Goal: Task Accomplishment & Management: Complete application form

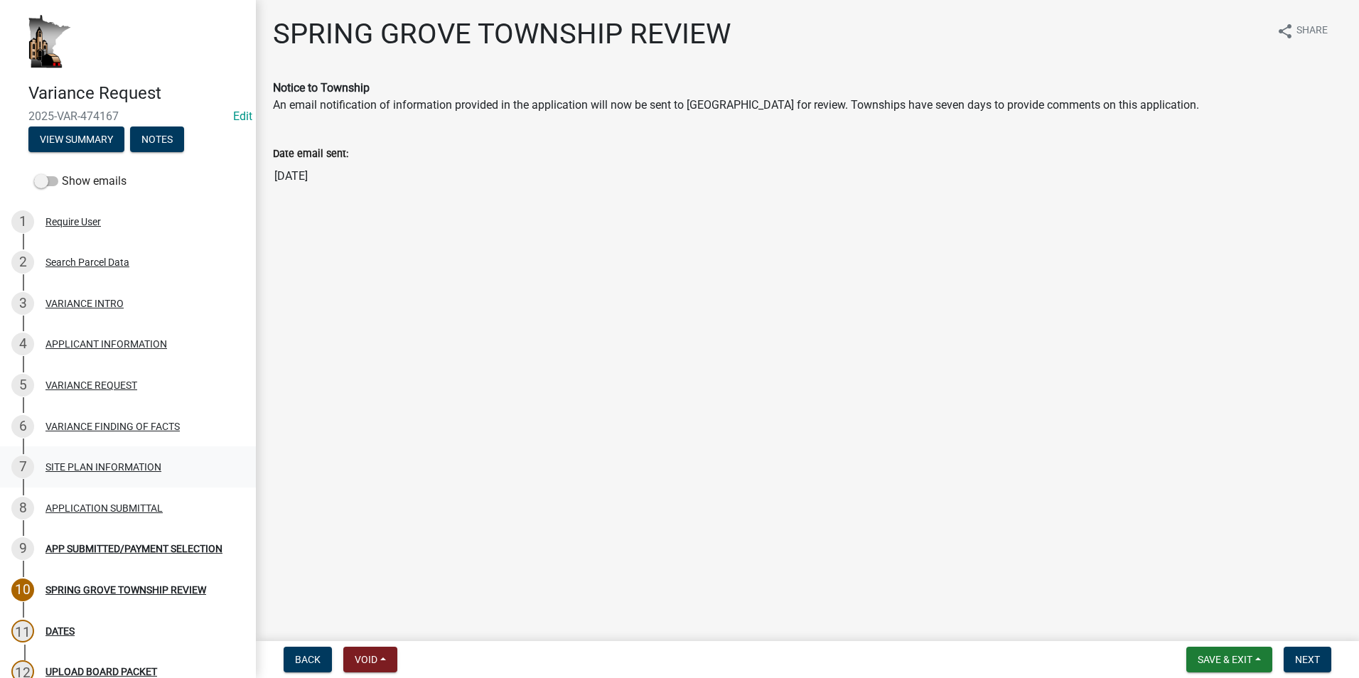
click at [105, 462] on div "SITE PLAN INFORMATION" at bounding box center [103, 467] width 116 height 10
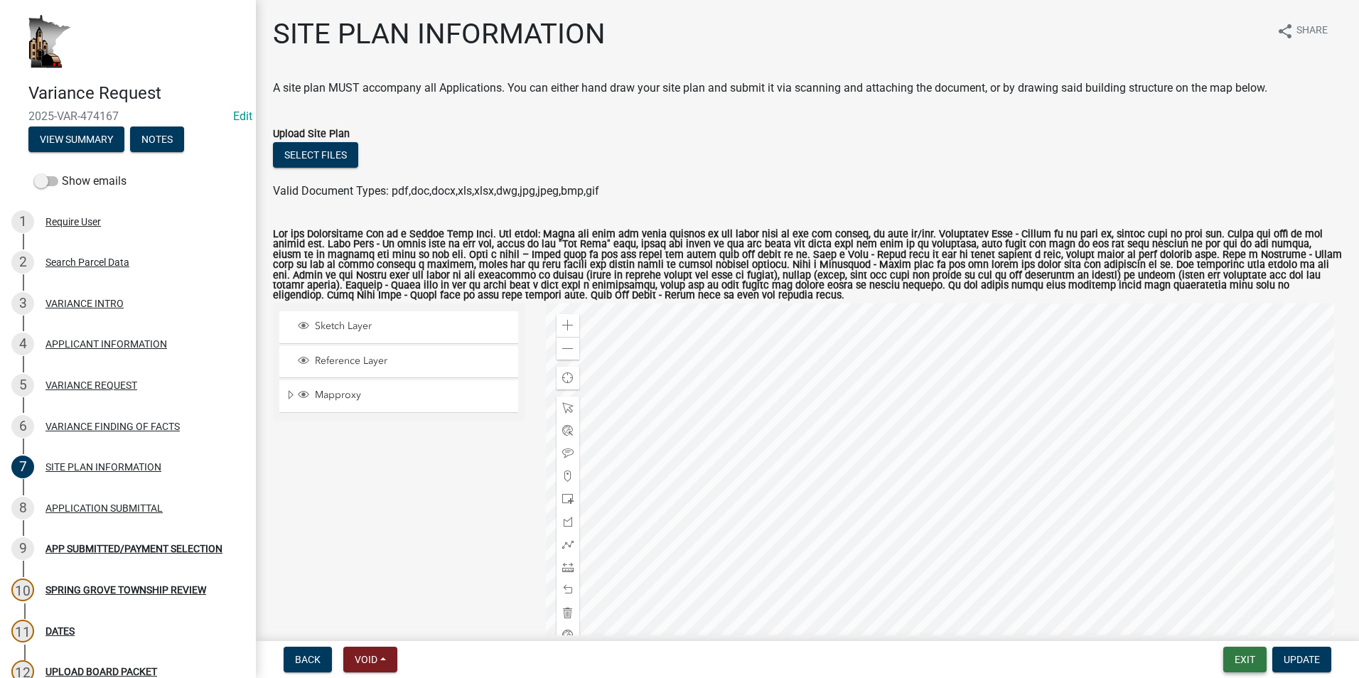
click at [1244, 664] on button "Exit" at bounding box center [1244, 660] width 43 height 26
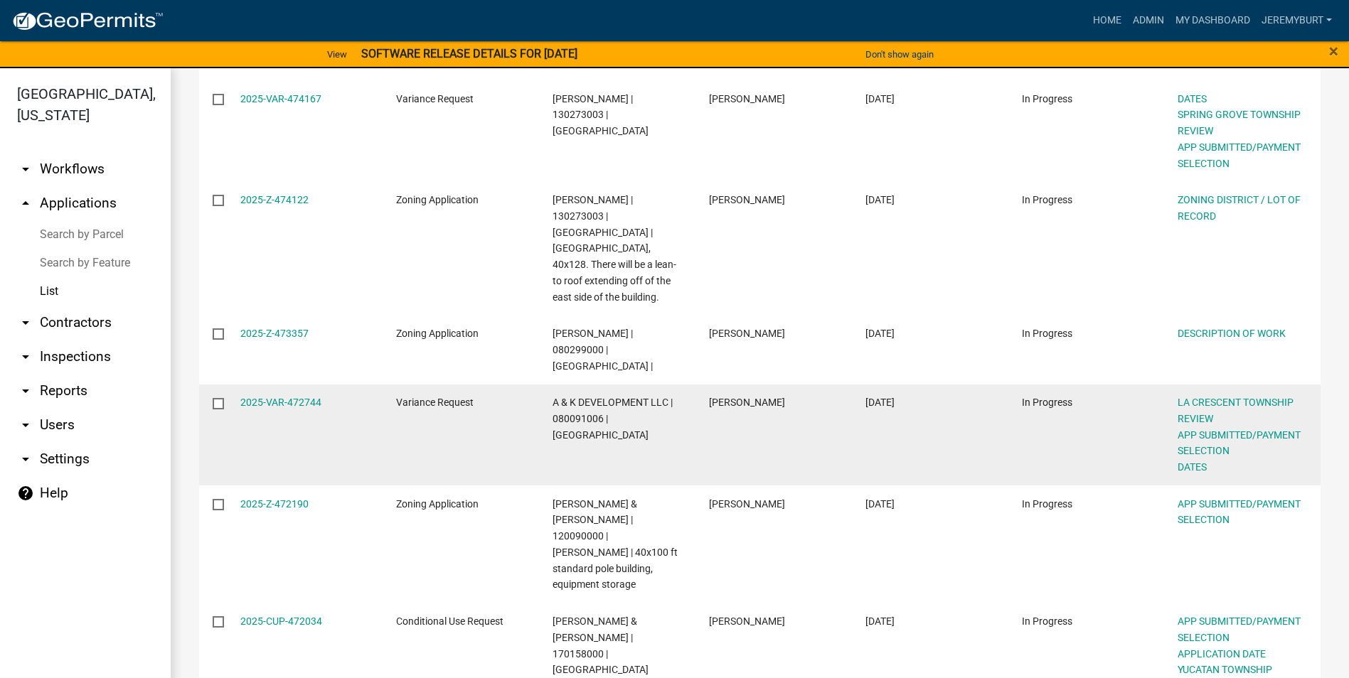
scroll to position [513, 0]
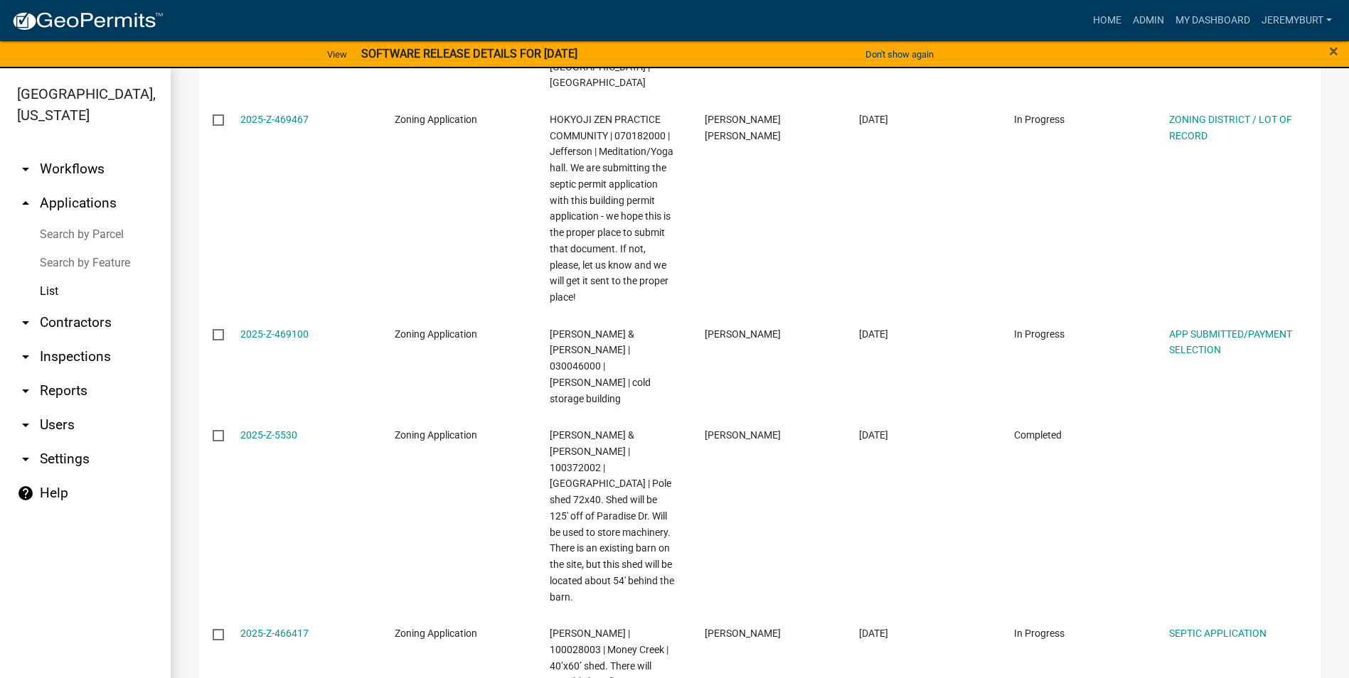
scroll to position [771, 0]
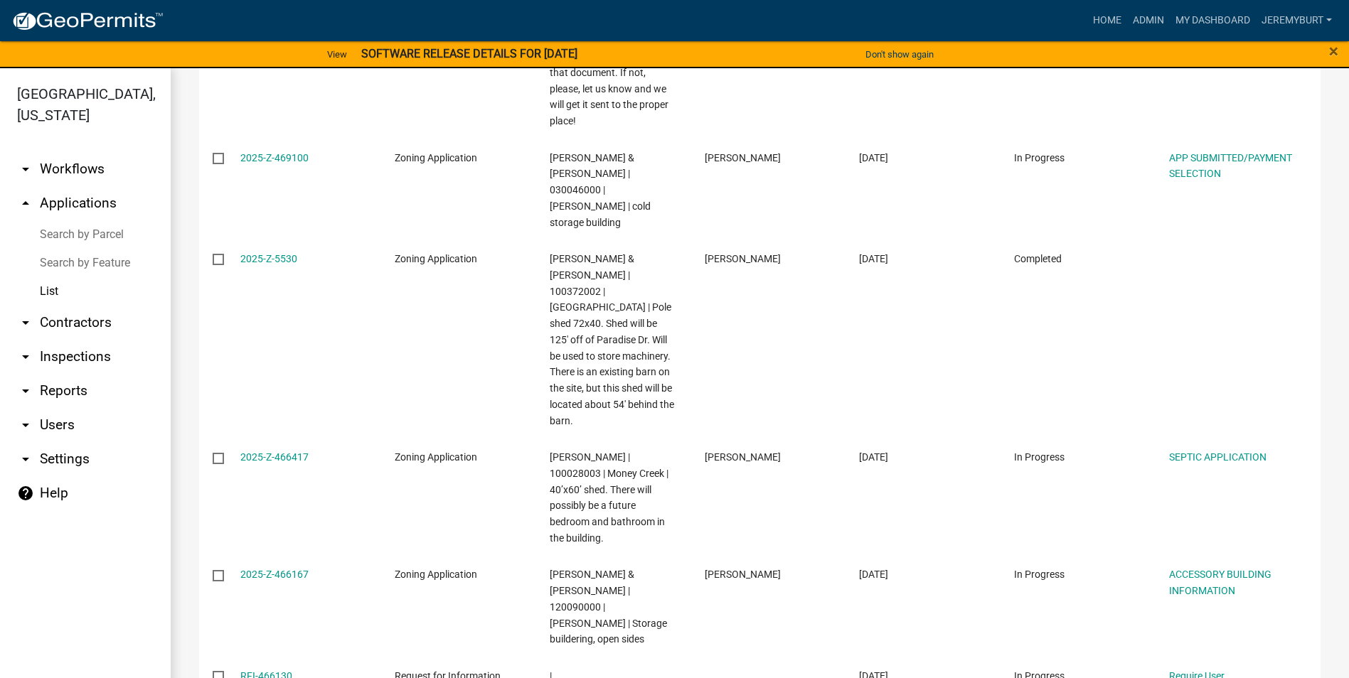
select select "2: 50"
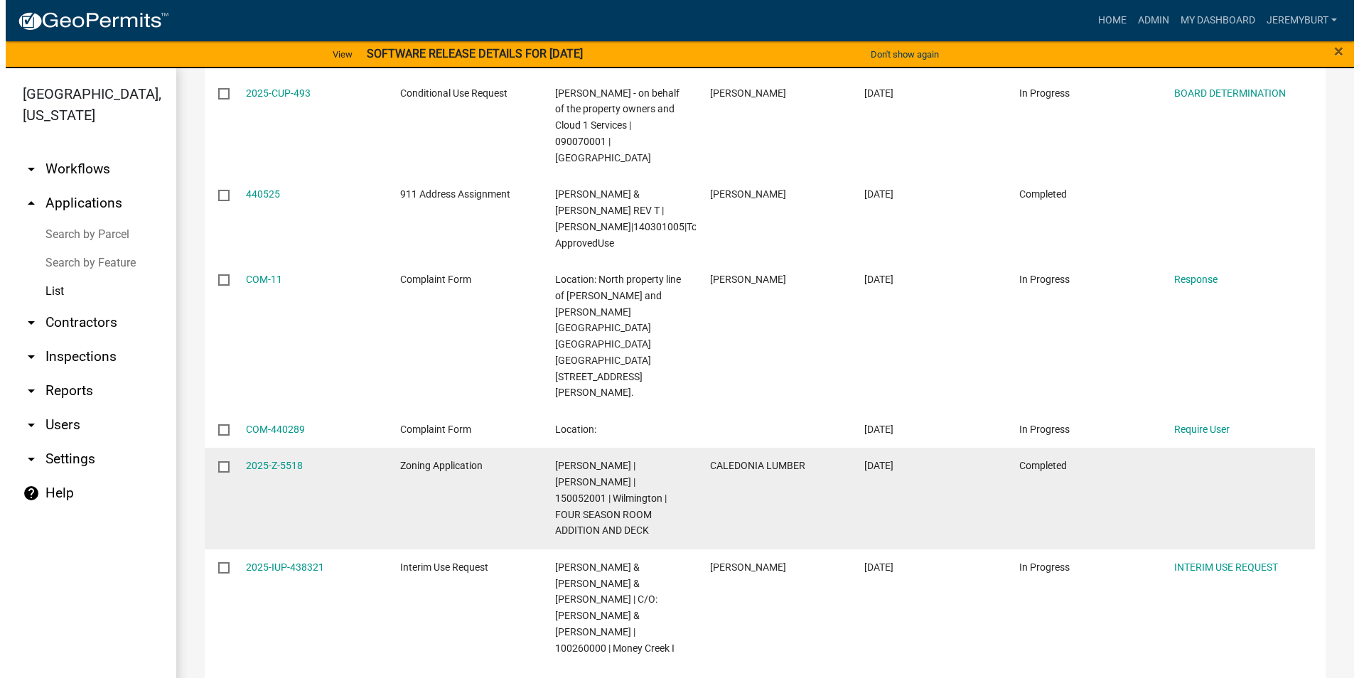
scroll to position [985, 0]
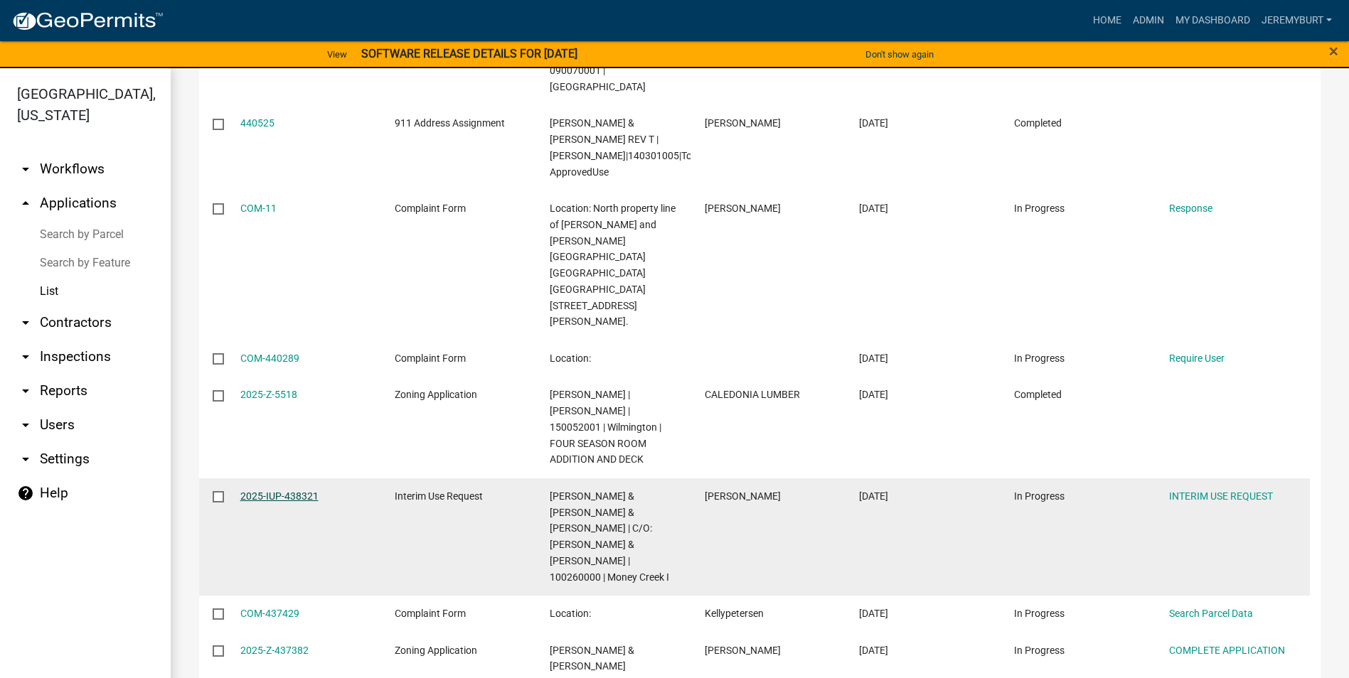
click at [264, 491] on link "2025-IUP-438321" at bounding box center [279, 496] width 78 height 11
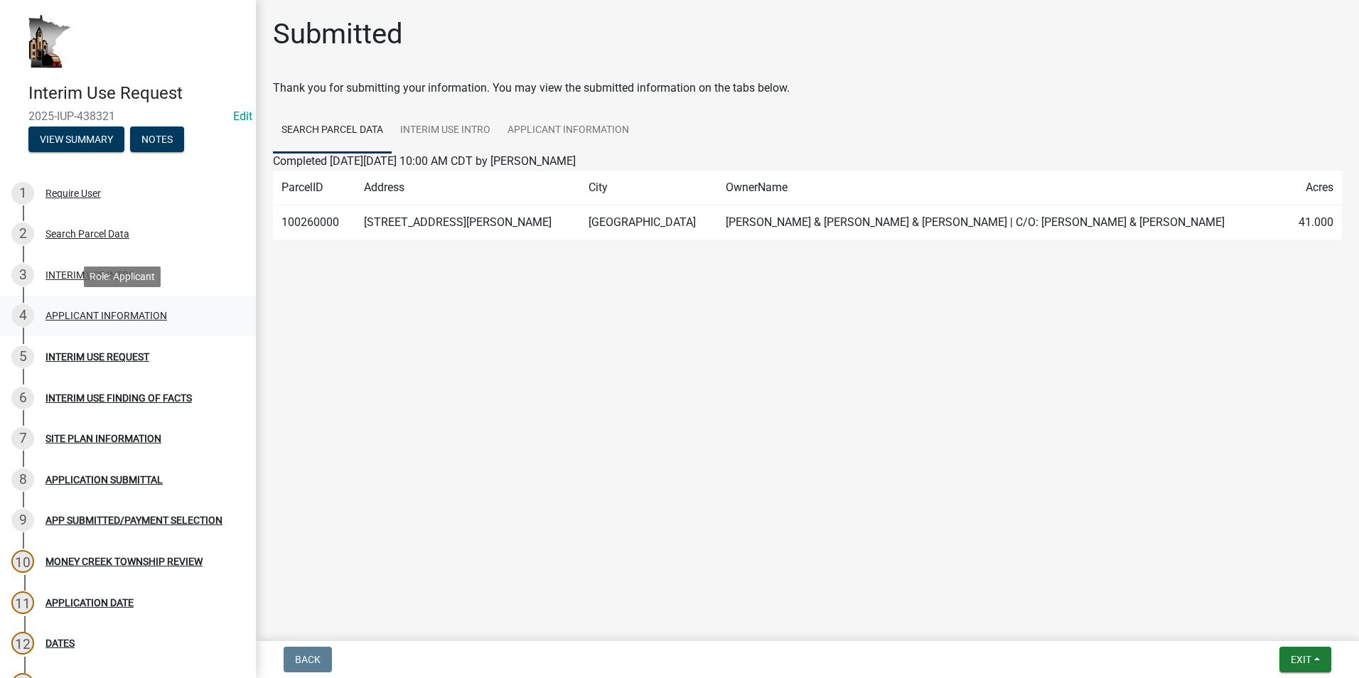
click at [97, 318] on div "APPLICANT INFORMATION" at bounding box center [106, 316] width 122 height 10
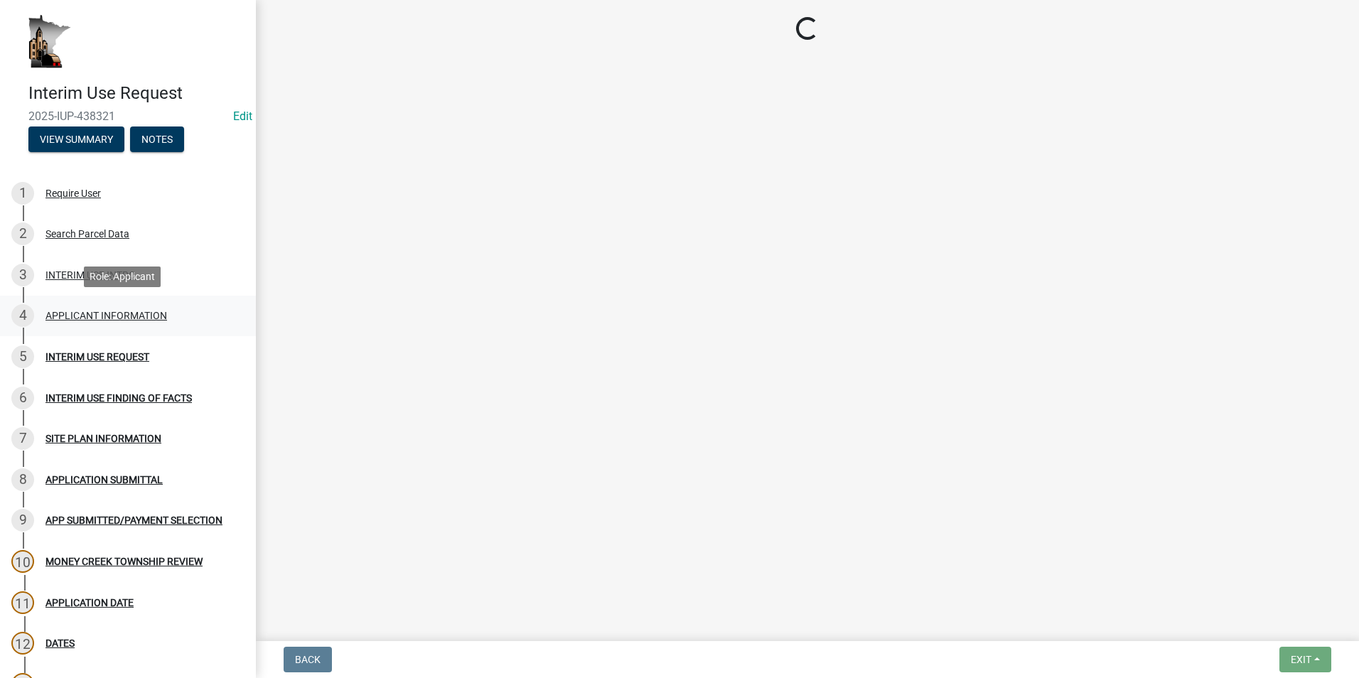
select select "a6ebd642-7a60-45b2-b886-40a169493c56"
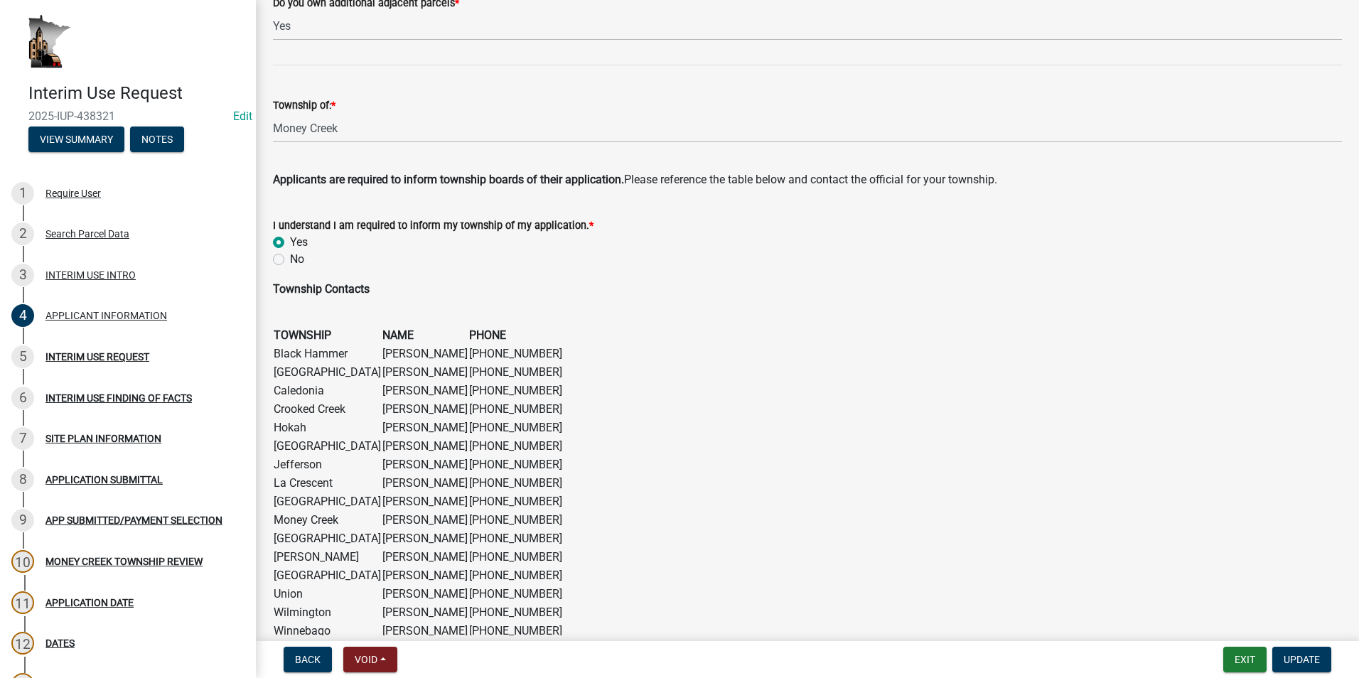
scroll to position [851, 0]
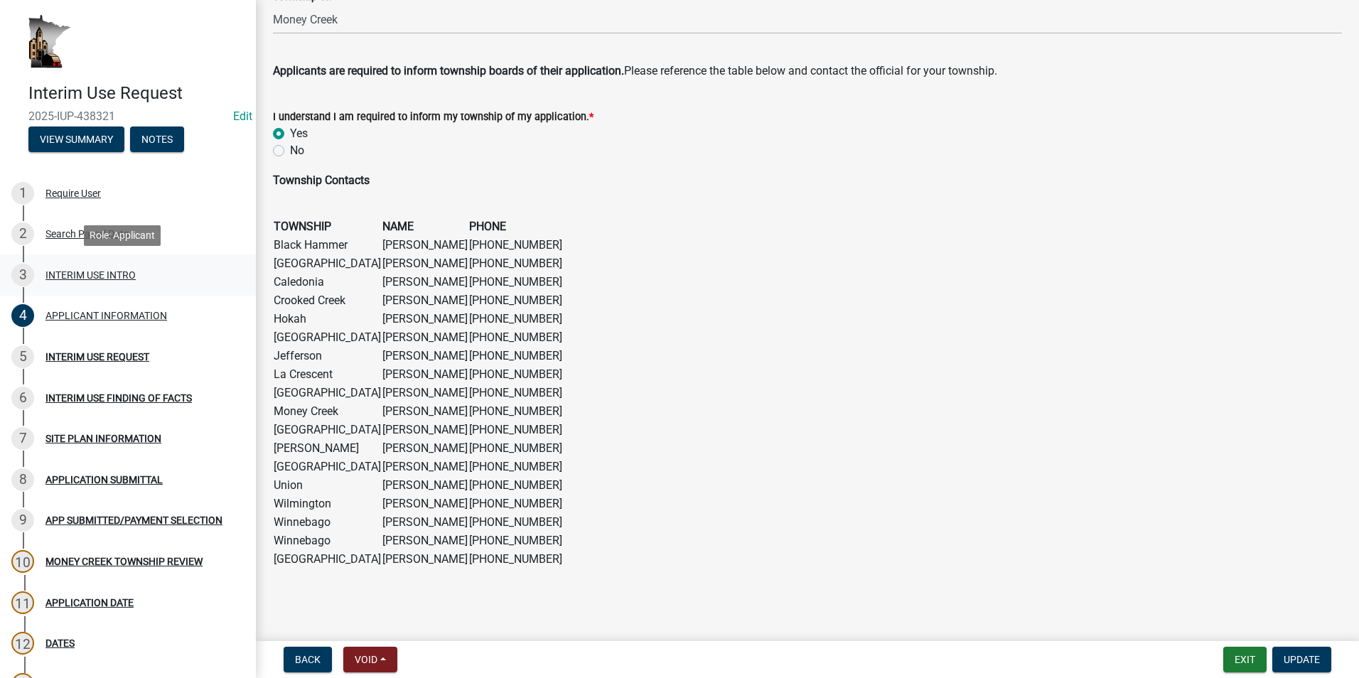
click at [96, 270] on div "INTERIM USE INTRO" at bounding box center [90, 275] width 90 height 10
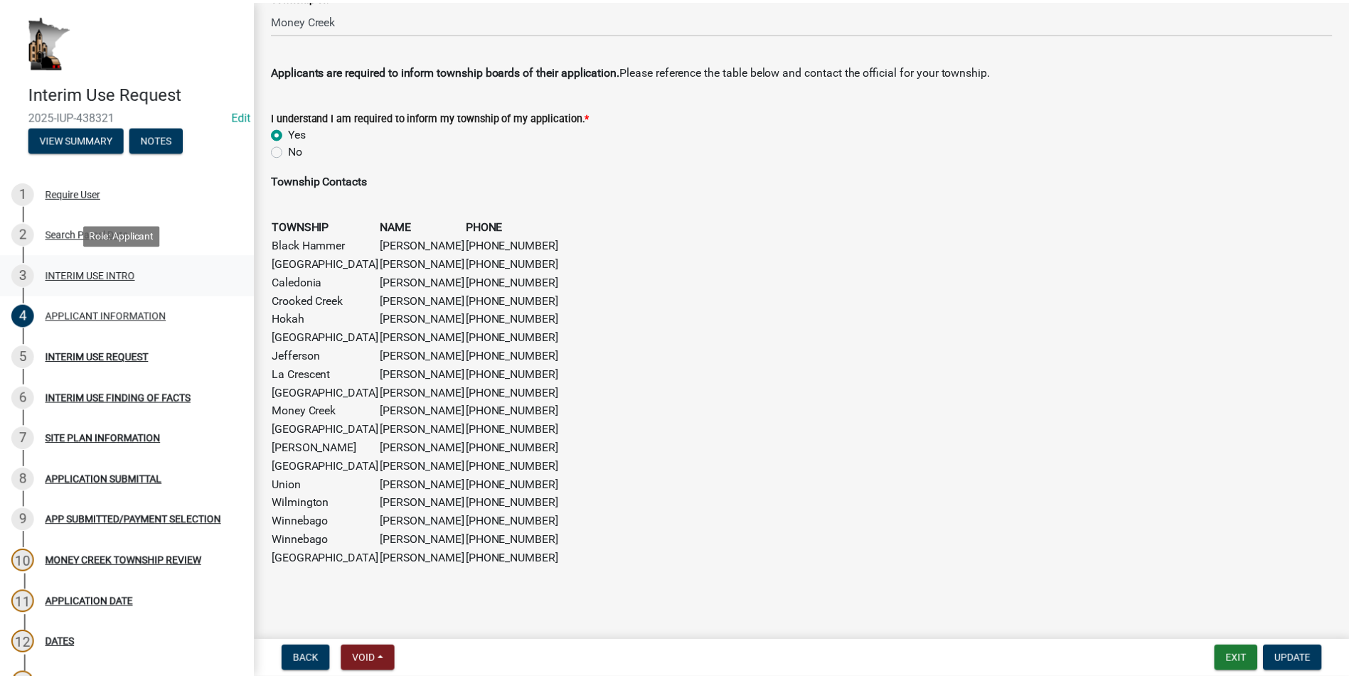
scroll to position [0, 0]
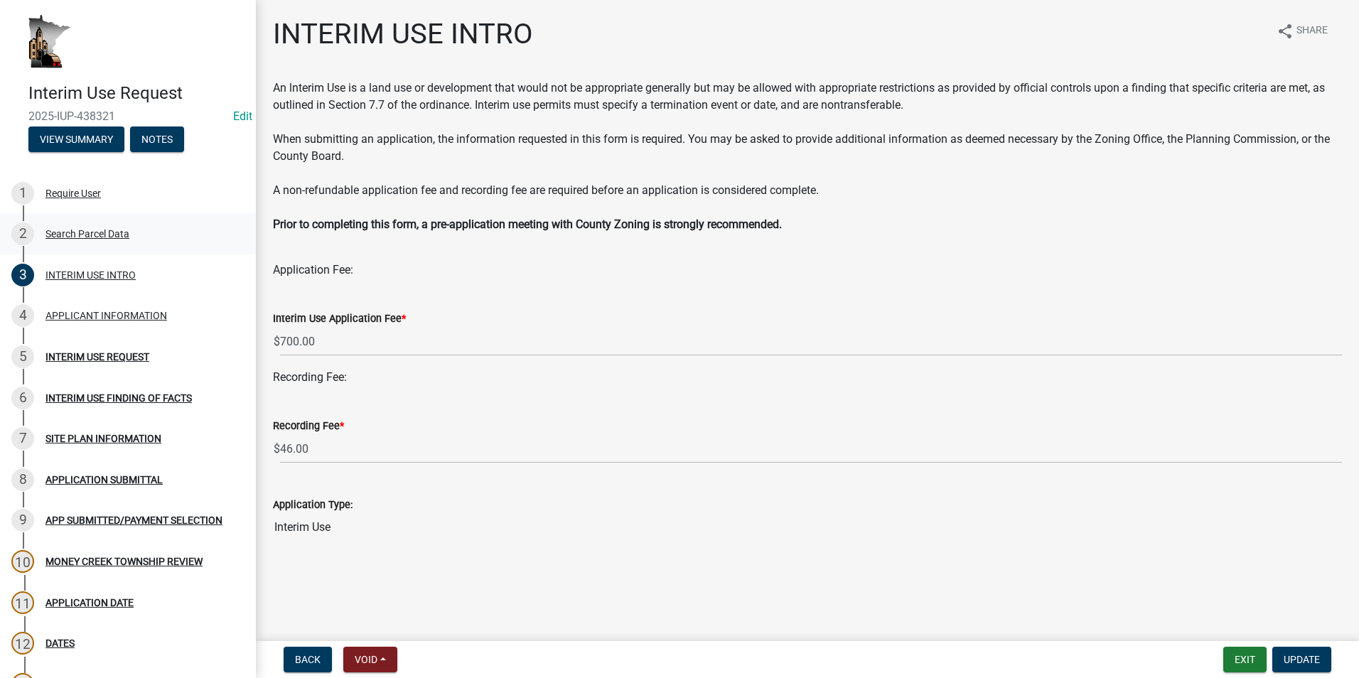
click at [82, 232] on div "Search Parcel Data" at bounding box center [87, 234] width 84 height 10
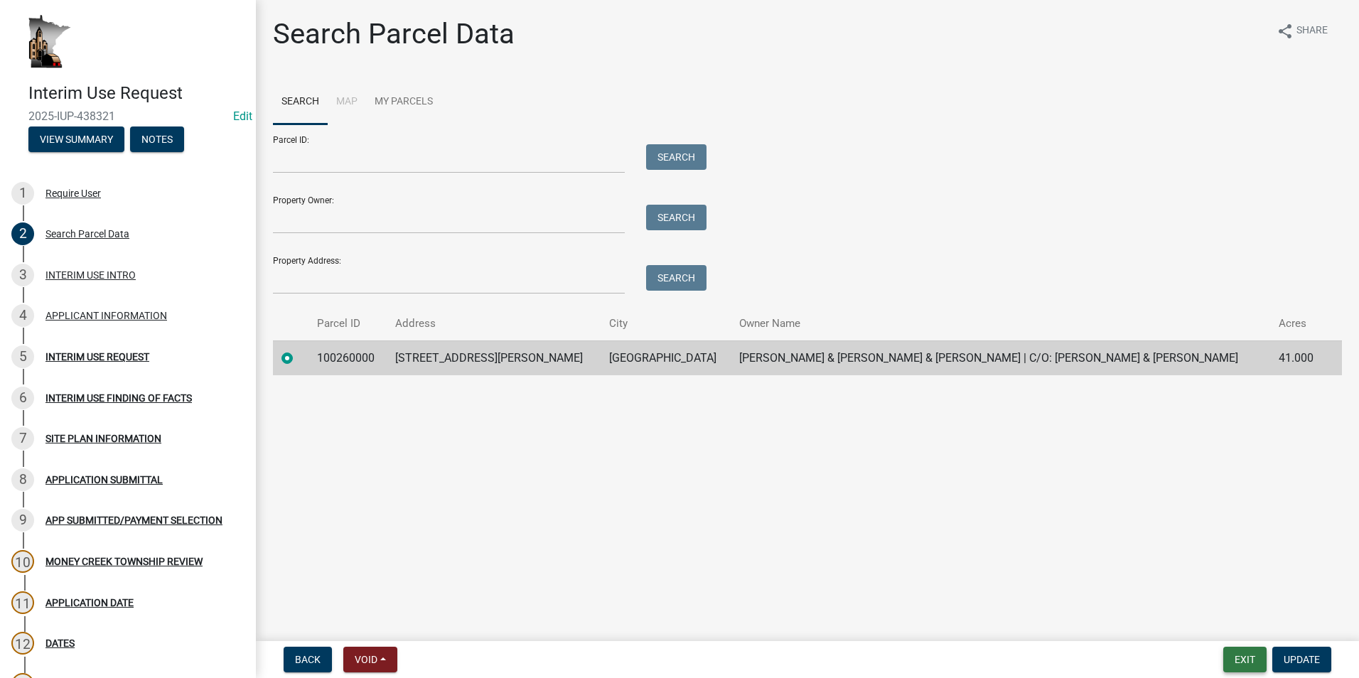
click at [1254, 654] on button "Exit" at bounding box center [1244, 660] width 43 height 26
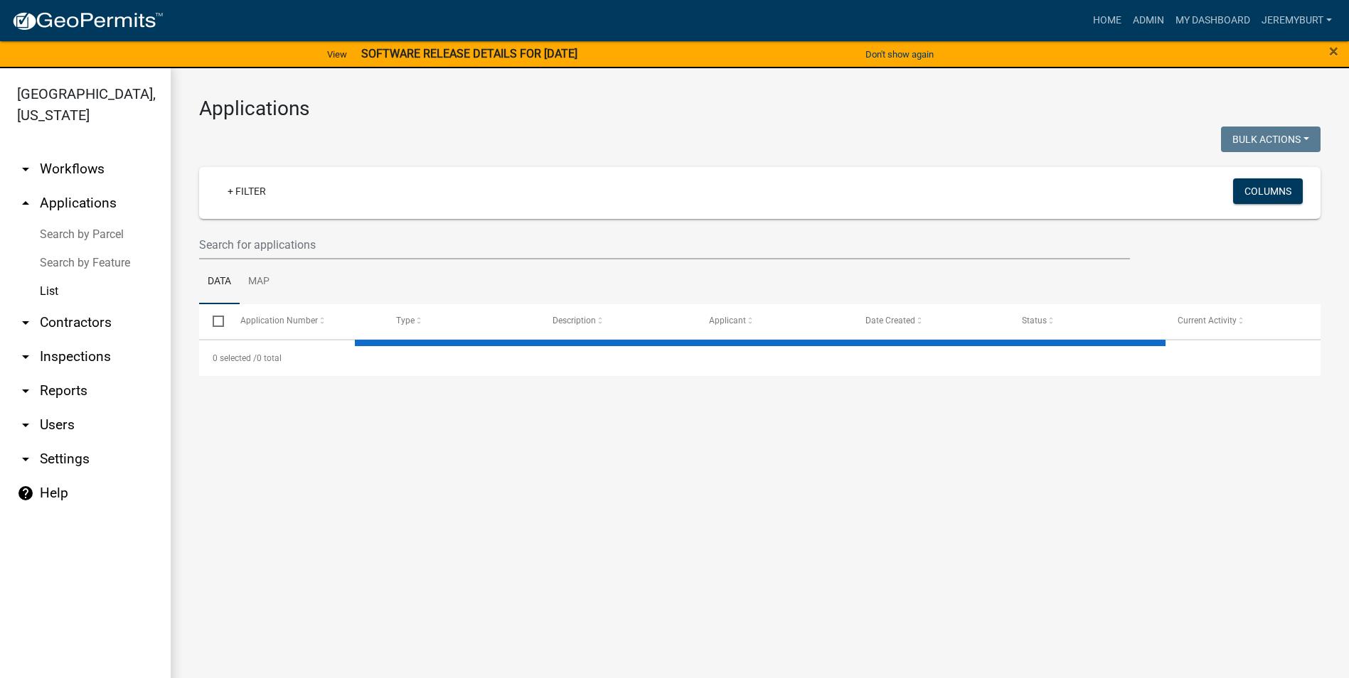
select select "2: 50"
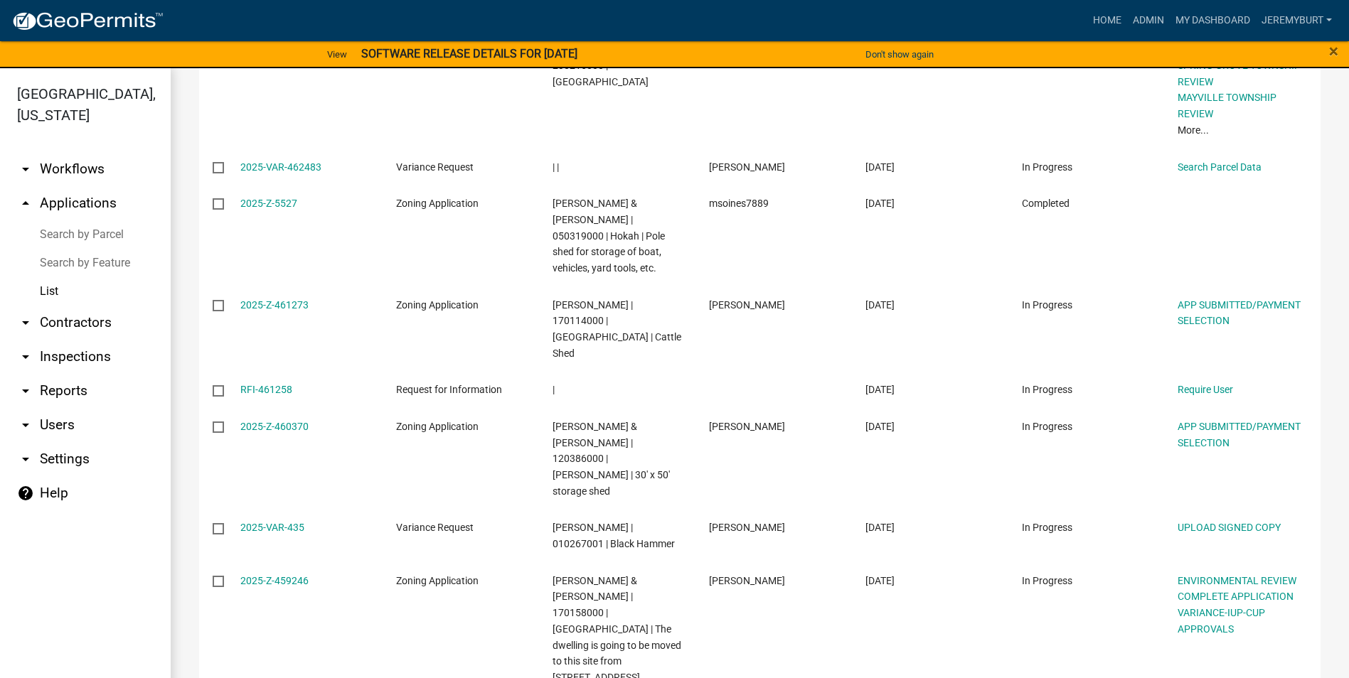
scroll to position [2844, 0]
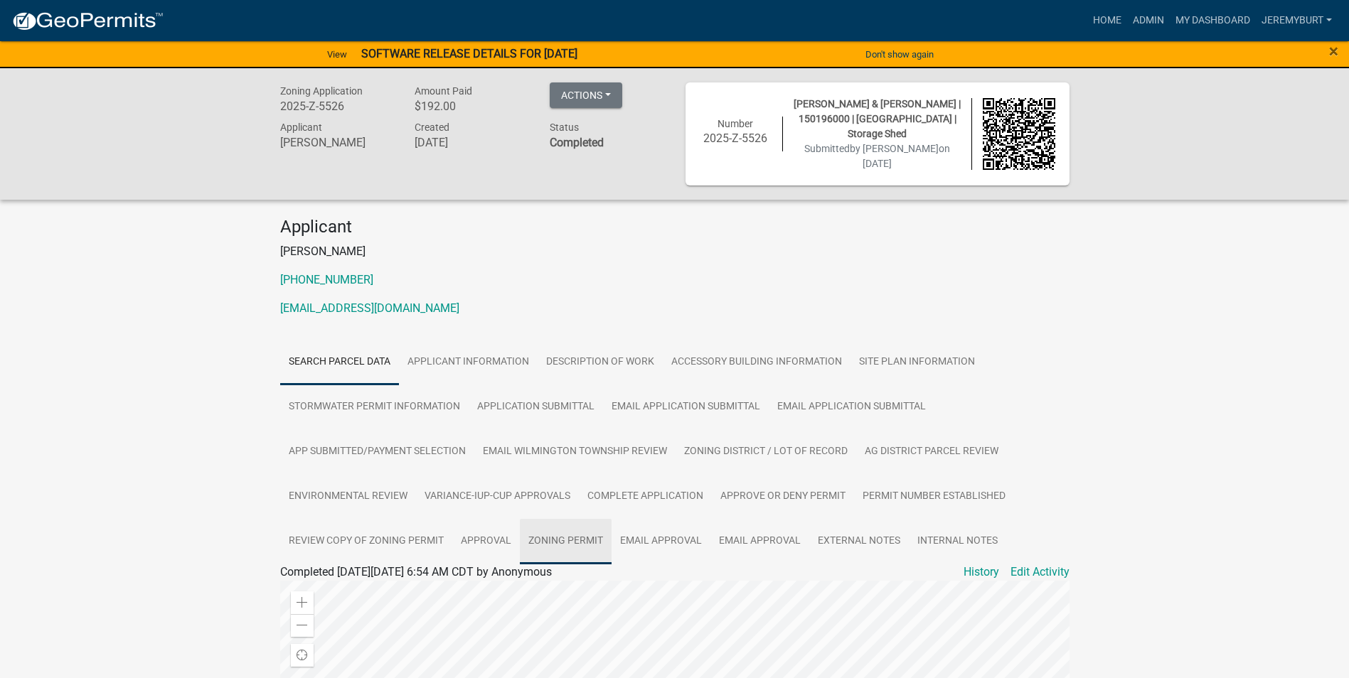
click at [542, 533] on link "Zoning Permit" at bounding box center [566, 541] width 92 height 45
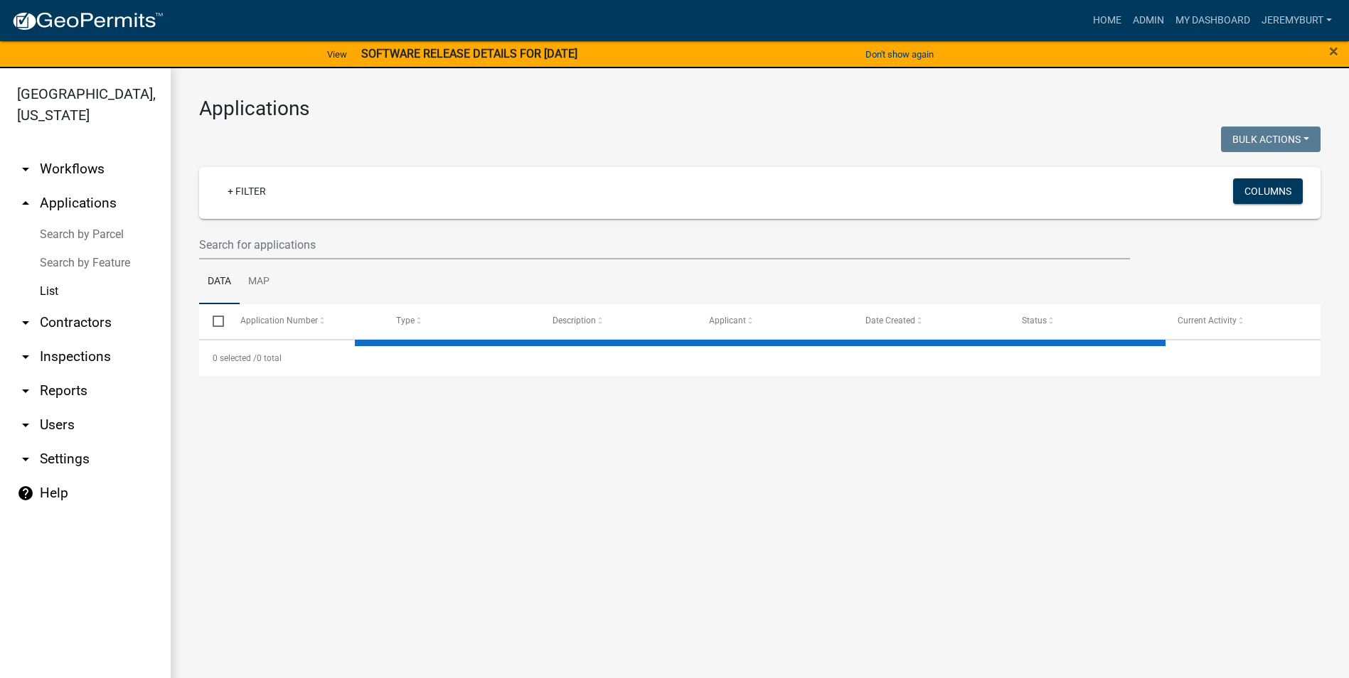
select select "2: 50"
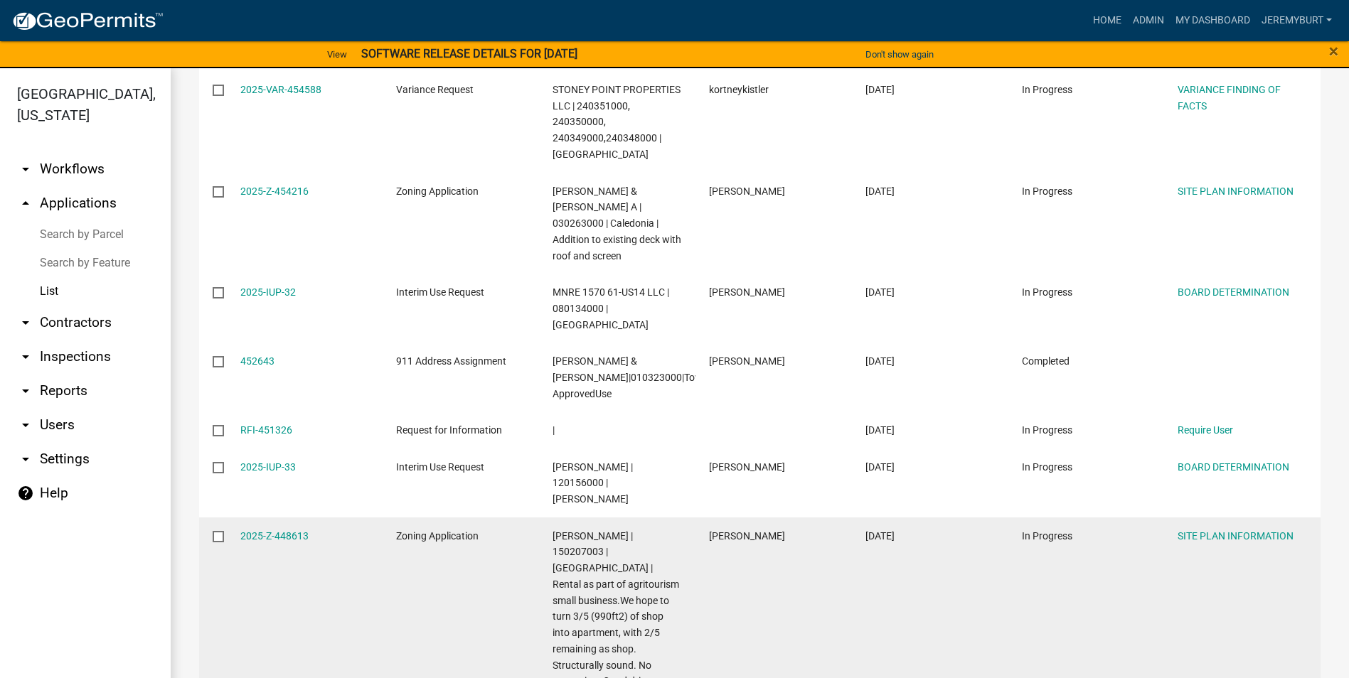
scroll to position [4404, 0]
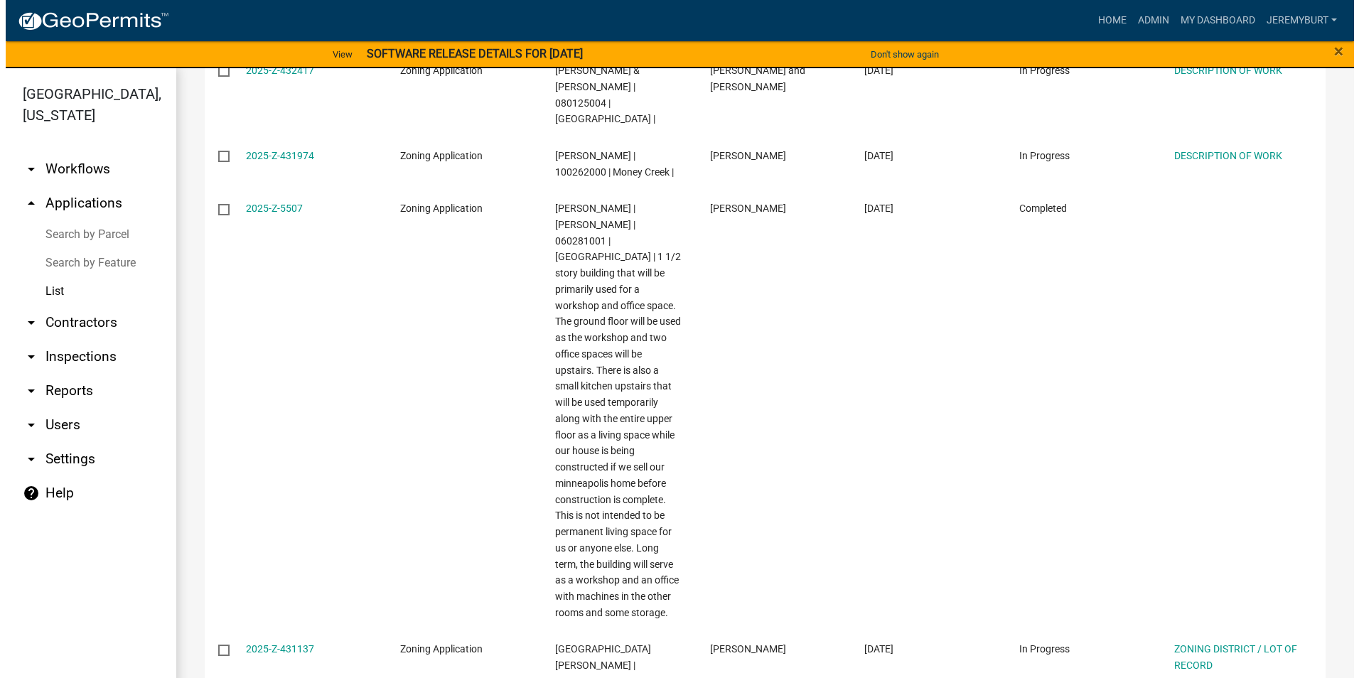
scroll to position [2814, 0]
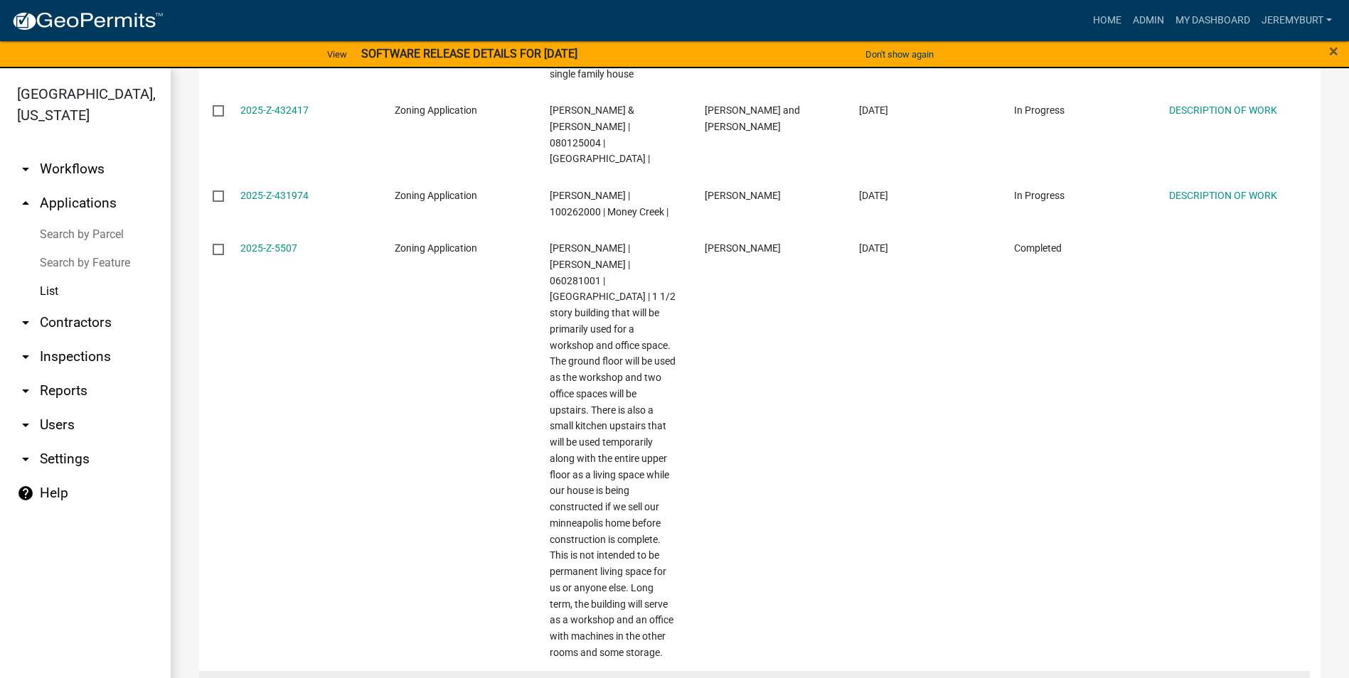
click at [299, 678] on link "2025-Z-431137" at bounding box center [274, 688] width 68 height 11
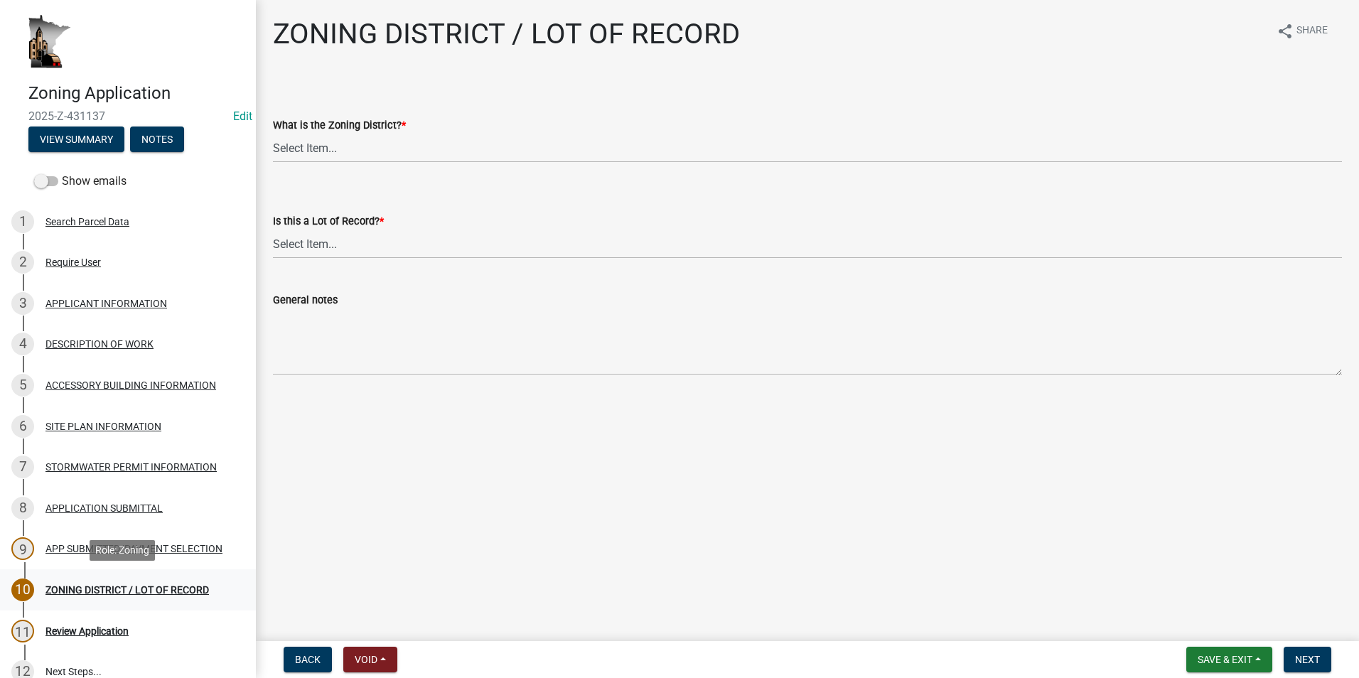
click at [174, 586] on div "ZONING DISTRICT / LOT OF RECORD" at bounding box center [127, 590] width 164 height 10
click at [338, 146] on select "Select Item... Agricultural Residential Other" at bounding box center [807, 148] width 1069 height 29
click at [105, 220] on div "Search Parcel Data" at bounding box center [87, 222] width 84 height 10
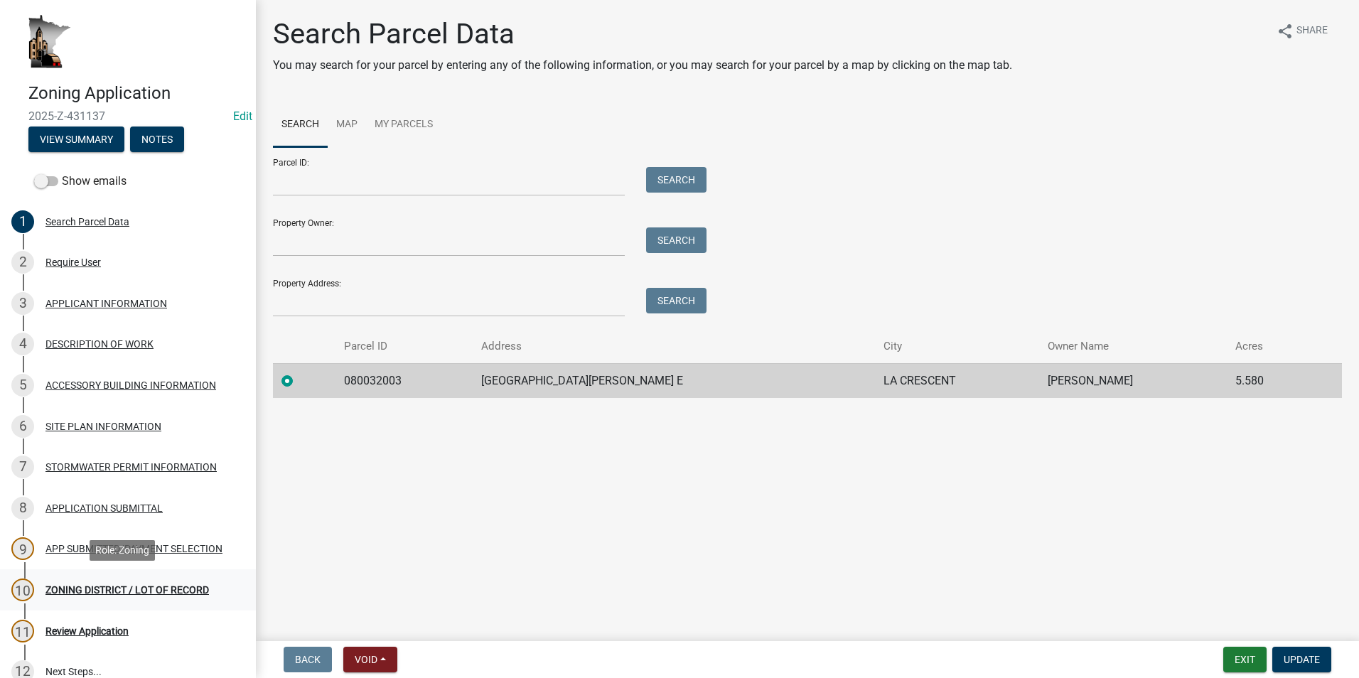
click at [97, 592] on div "ZONING DISTRICT / LOT OF RECORD" at bounding box center [127, 590] width 164 height 10
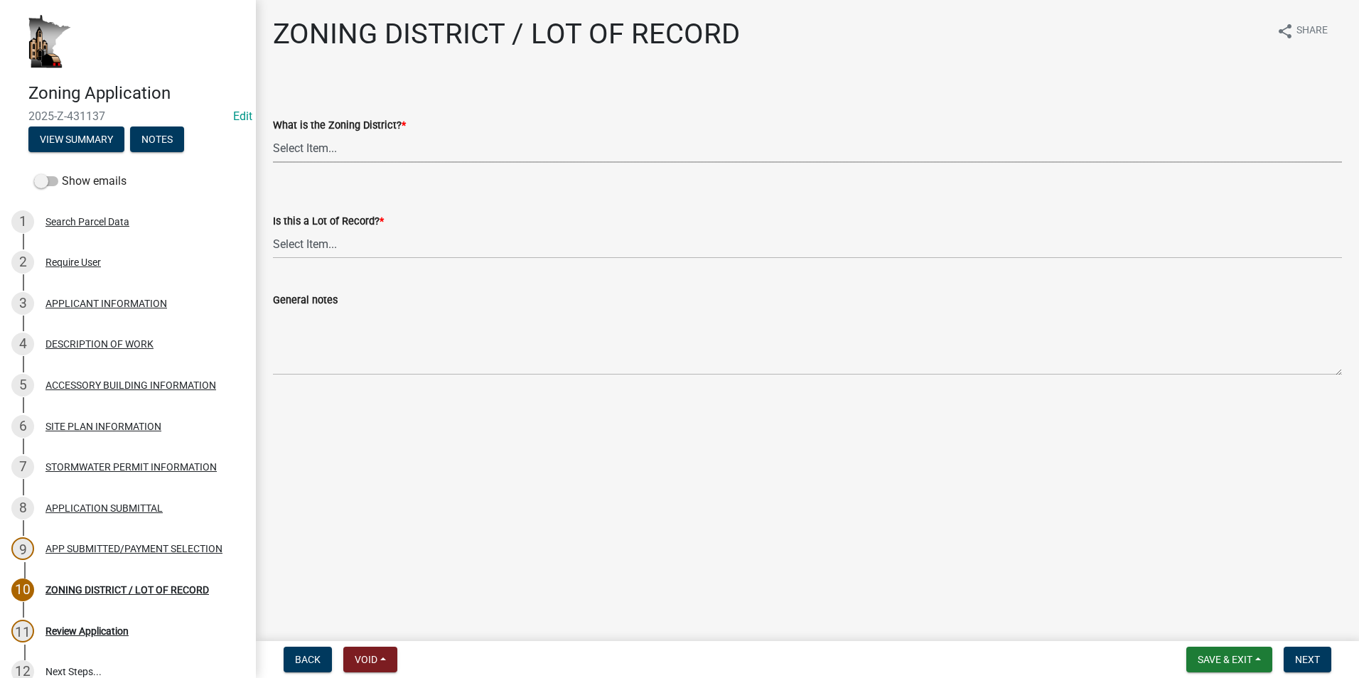
click at [327, 147] on select "Select Item... Agricultural Residential Other" at bounding box center [807, 148] width 1069 height 29
click at [273, 134] on select "Select Item... Agricultural Residential Other" at bounding box center [807, 148] width 1069 height 29
select select "63c3c62d-b832-400f-8596-99bbd27beb24"
click at [335, 240] on select "Select Item... Yes No, or cannot be determined" at bounding box center [807, 244] width 1069 height 29
click at [273, 230] on select "Select Item... Yes No, or cannot be determined" at bounding box center [807, 244] width 1069 height 29
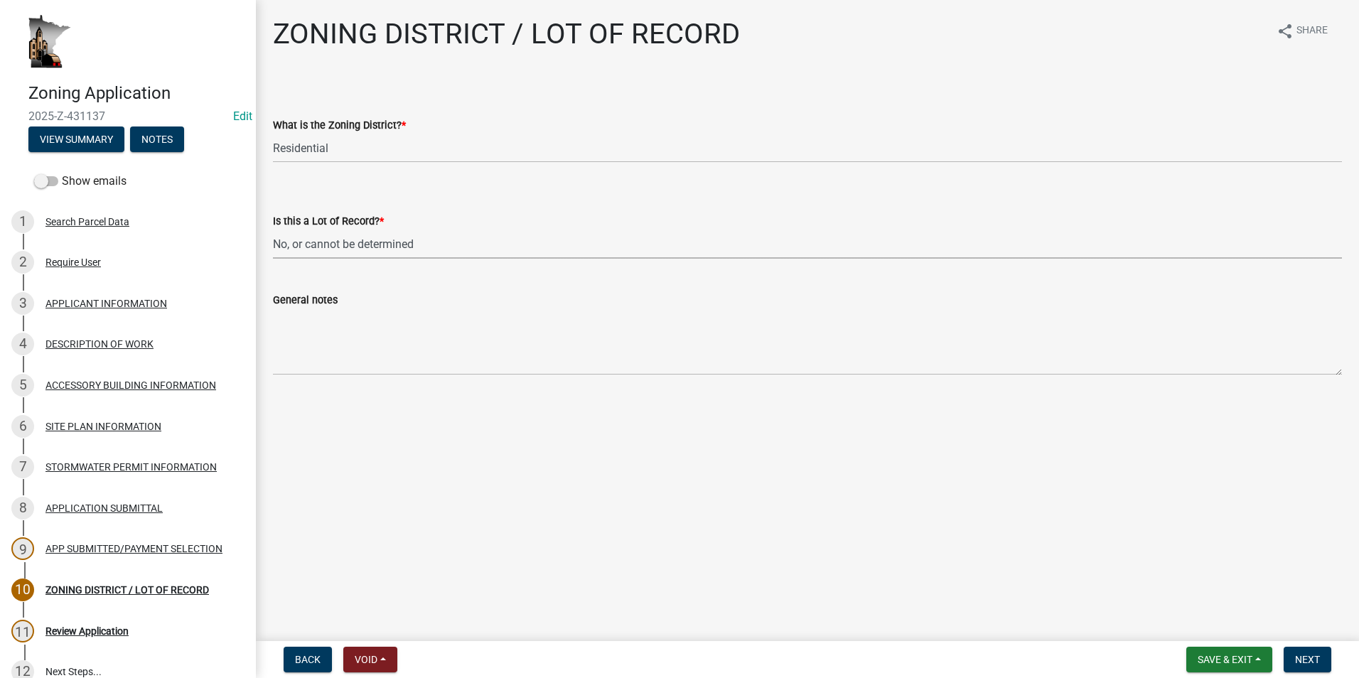
select select "8fe8ed3e-c0e1-408b-96fc-f68303b4ae81"
click at [1300, 659] on span "Next" at bounding box center [1307, 659] width 25 height 11
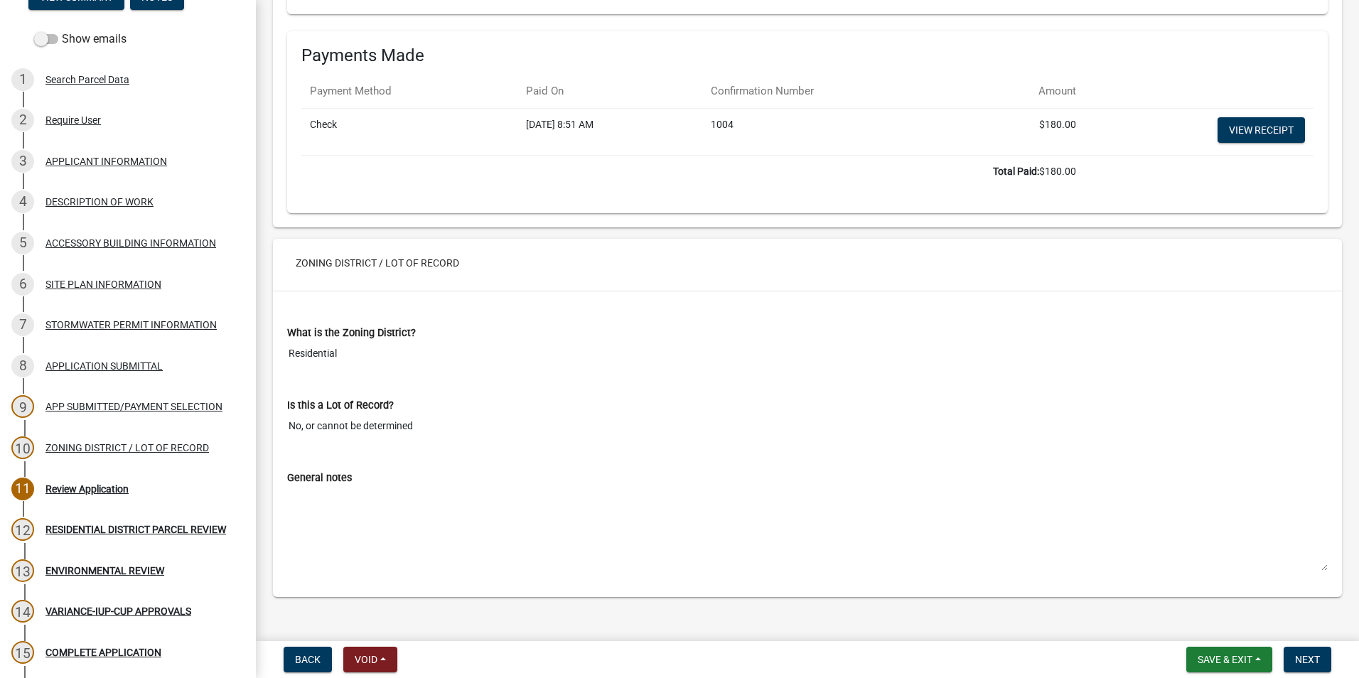
scroll to position [5885, 0]
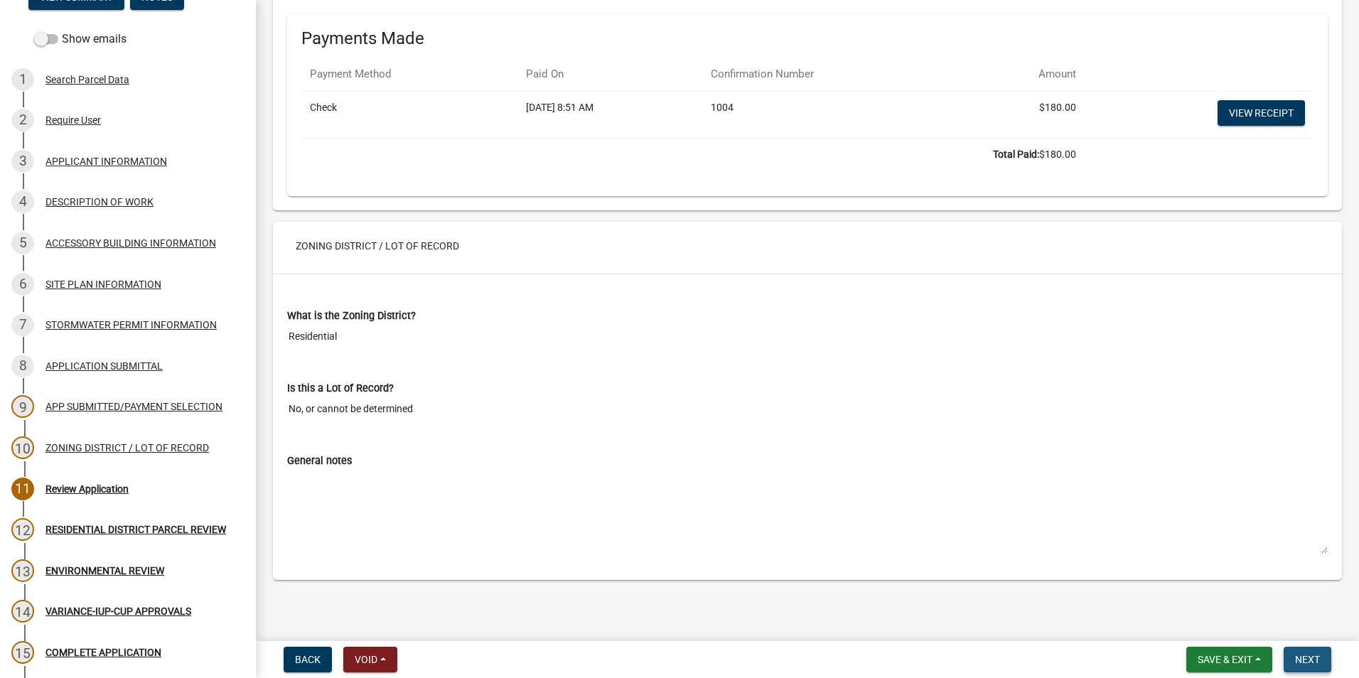
click at [1311, 658] on span "Next" at bounding box center [1307, 659] width 25 height 11
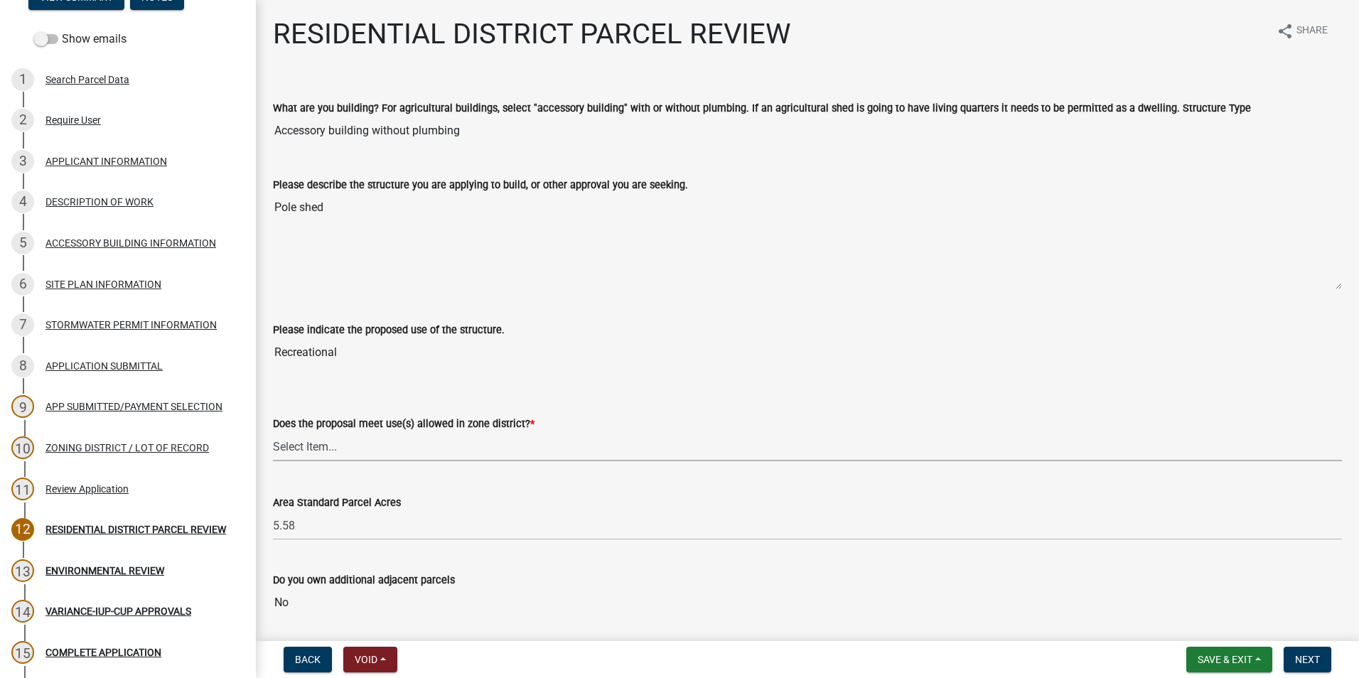
click at [363, 449] on select "Select Item... Yes, permitted use Yes, conditional use Yes, interim use Yes, ac…" at bounding box center [807, 446] width 1069 height 29
click at [273, 432] on select "Select Item... Yes, permitted use Yes, conditional use Yes, interim use Yes, ac…" at bounding box center [807, 446] width 1069 height 29
select select "a757ac36-ffdb-4ea8-acb5-923057e1e72a"
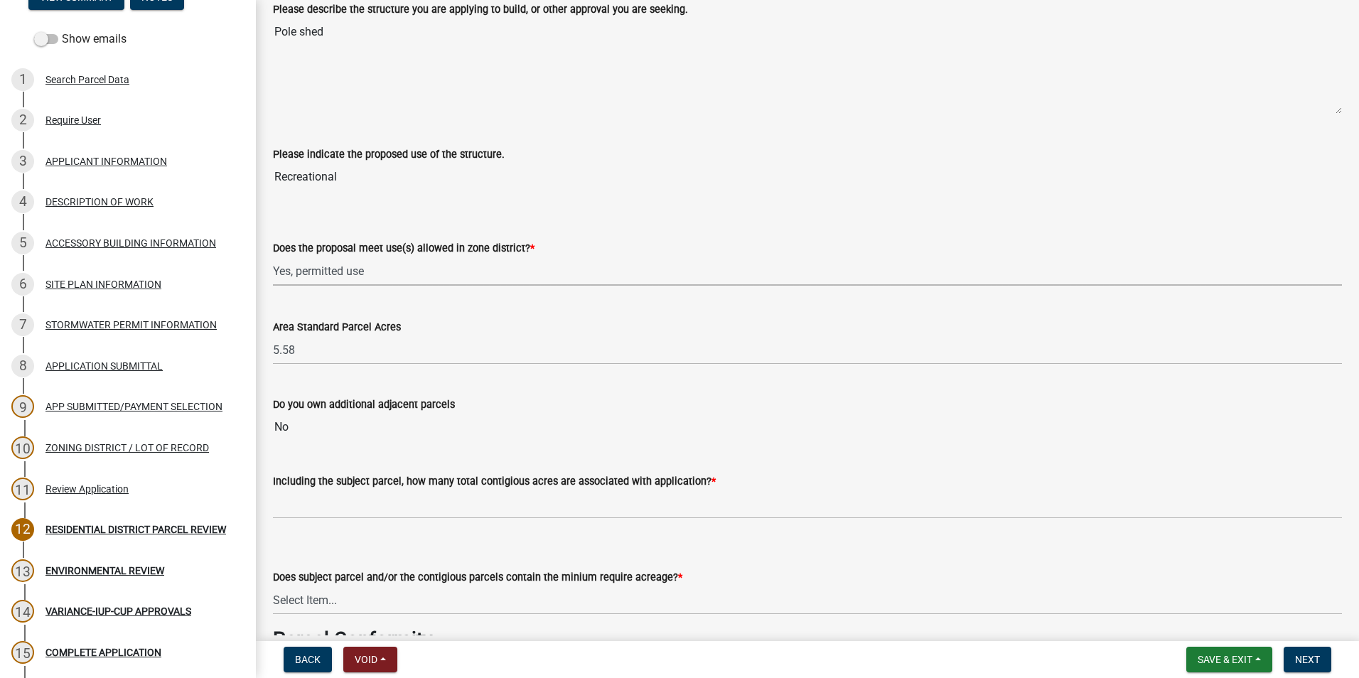
scroll to position [213, 0]
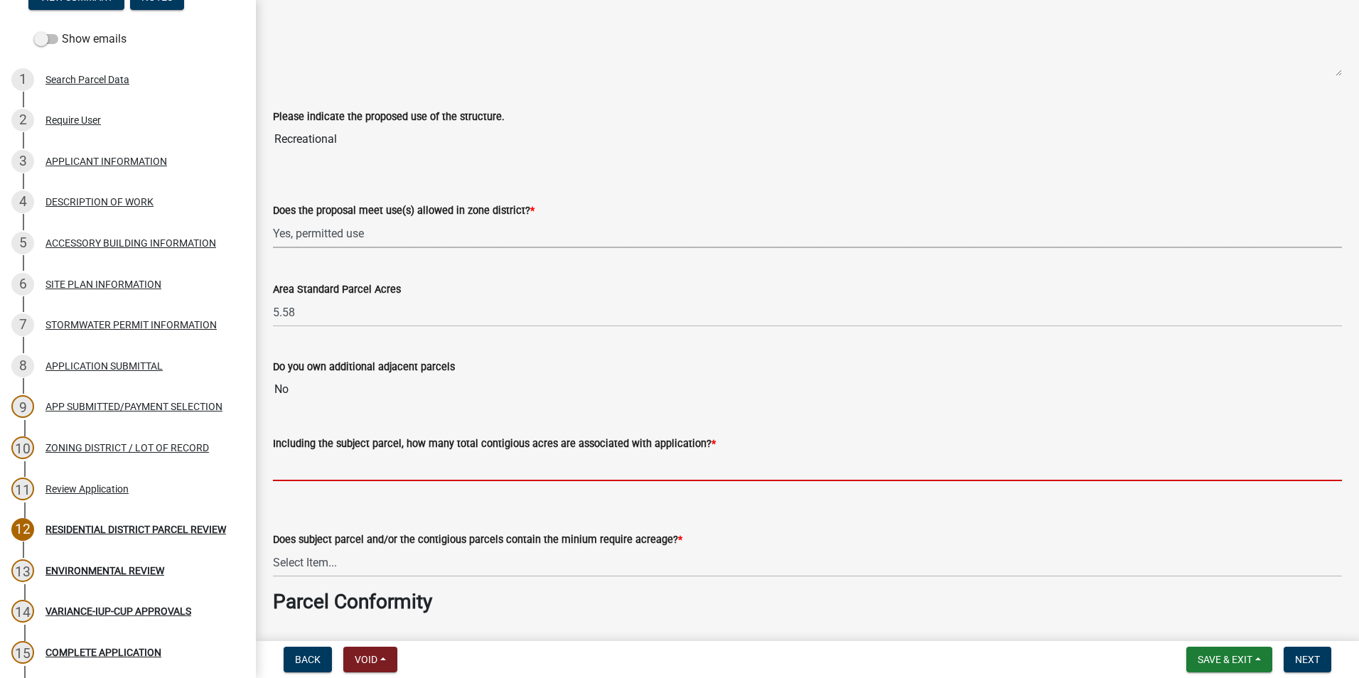
click at [467, 476] on input "text" at bounding box center [807, 466] width 1069 height 29
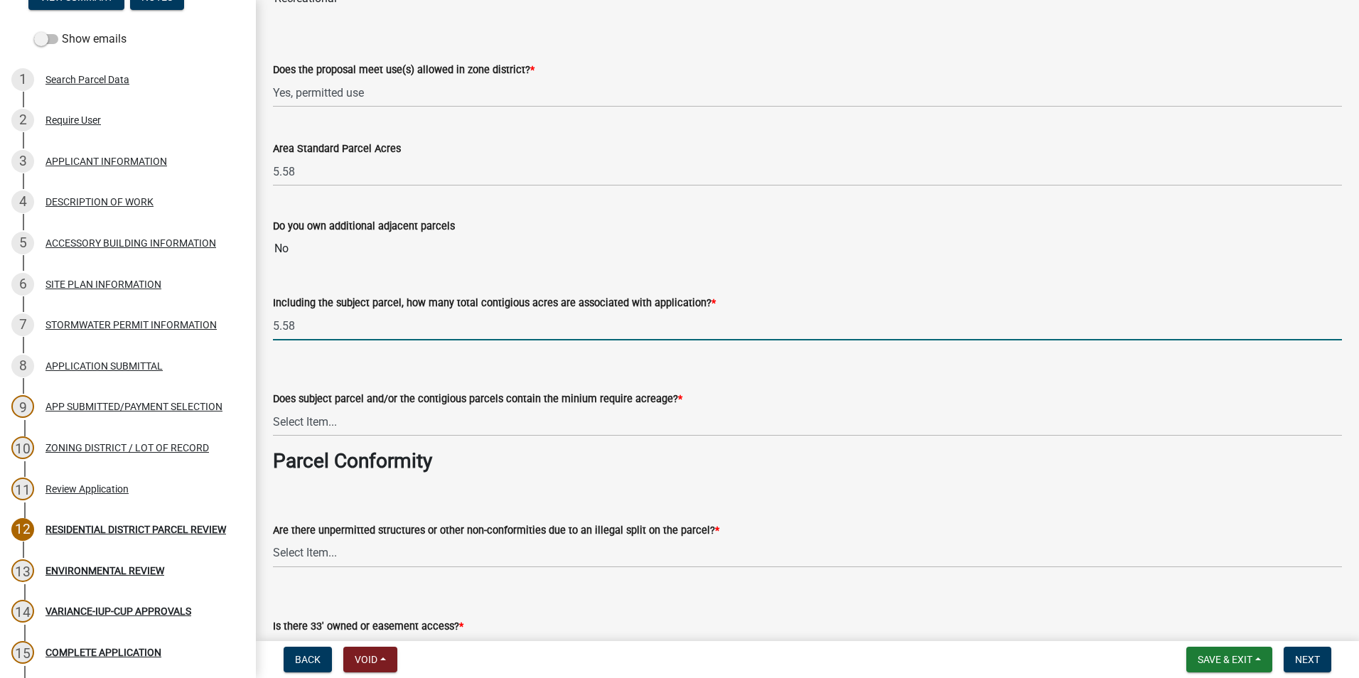
scroll to position [355, 0]
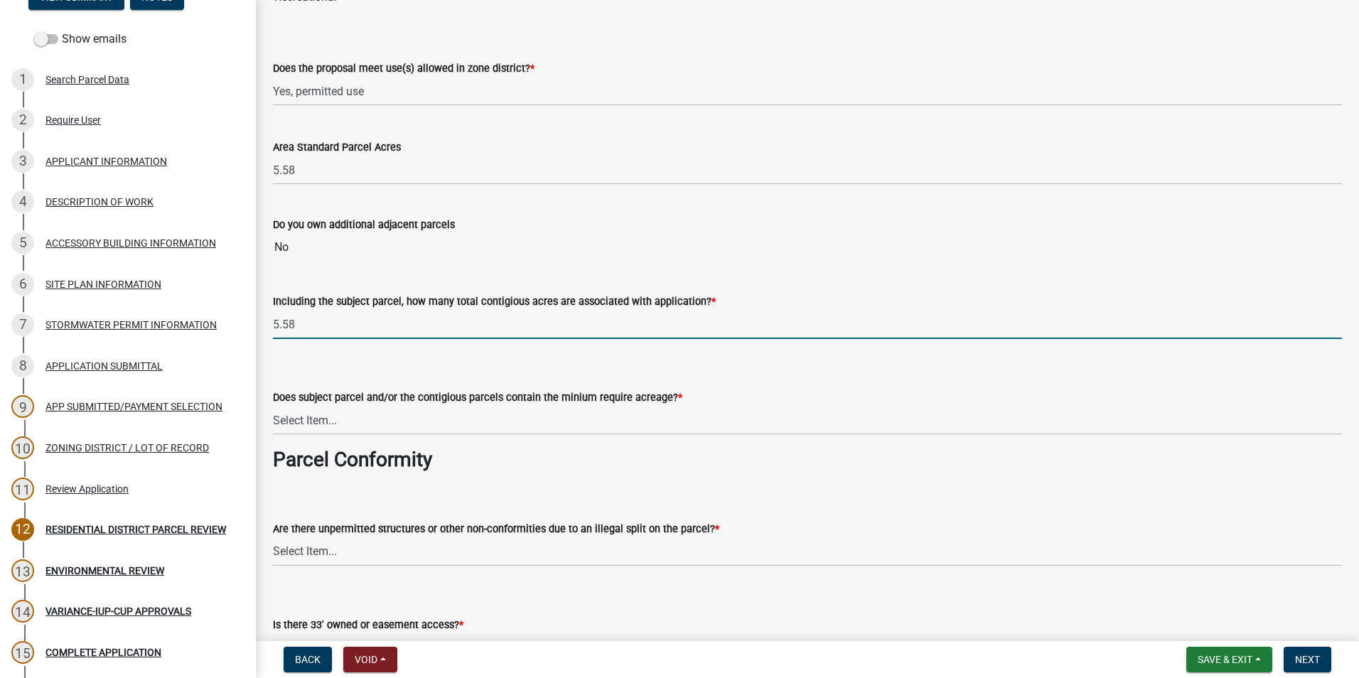
type input "5.58"
click at [403, 419] on select "Select Item... Yes, one acre of which 9/10ths is buildable Yes, 22,000 s.f. of …" at bounding box center [807, 420] width 1069 height 29
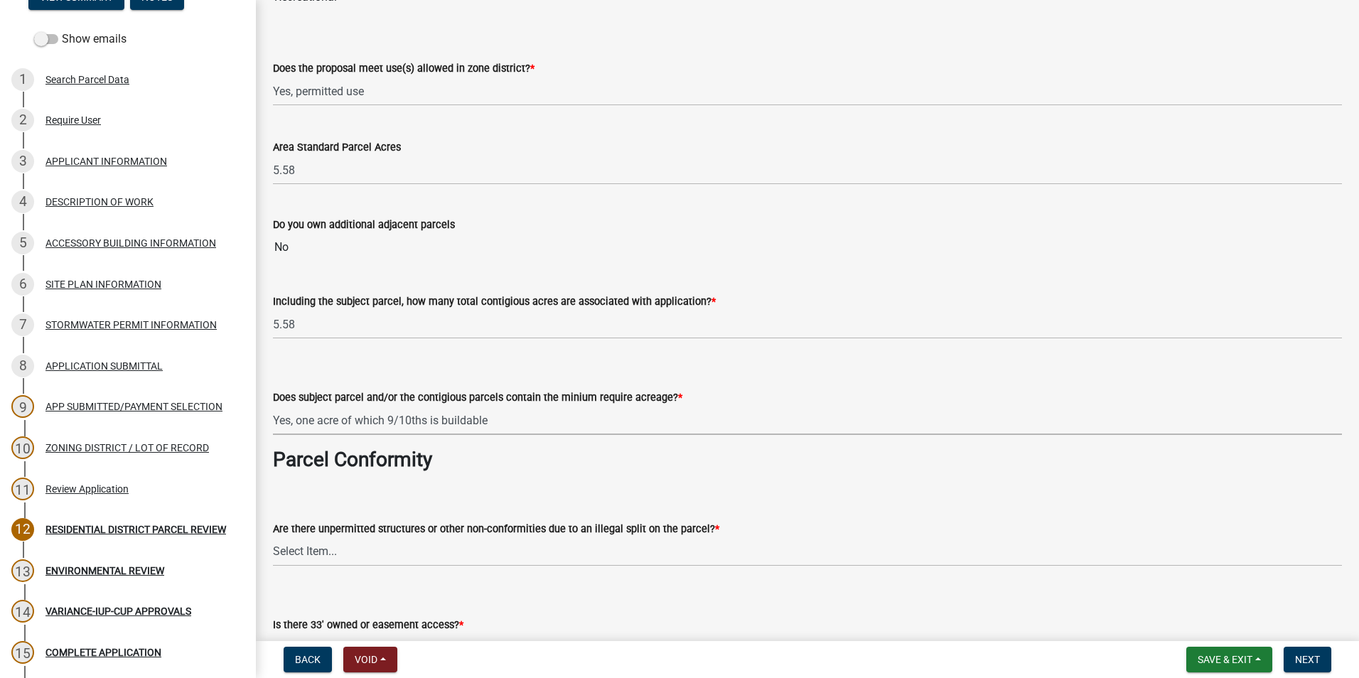
click at [273, 406] on select "Select Item... Yes, one acre of which 9/10ths is buildable Yes, 22,000 s.f. of …" at bounding box center [807, 420] width 1069 height 29
select select "64f94728-6582-4a31-b4a9-8fc6e9125f2b"
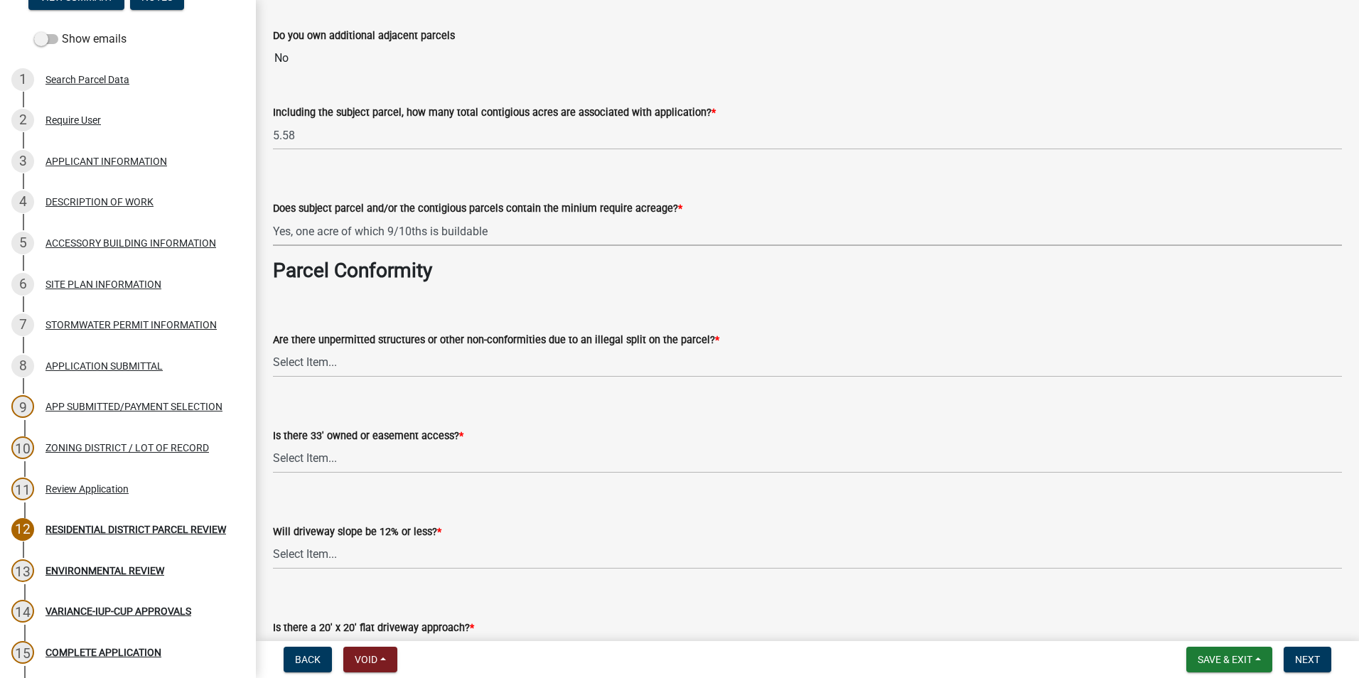
scroll to position [569, 0]
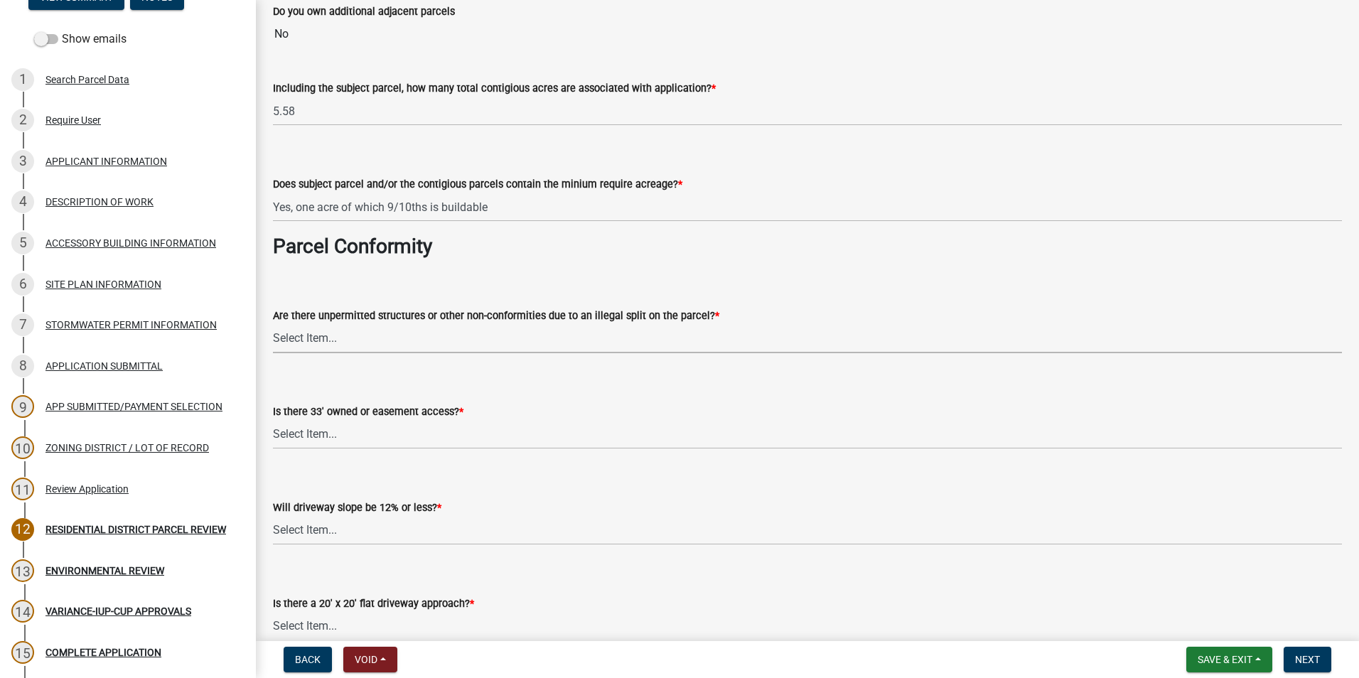
click at [355, 343] on select "Select Item... Yes No" at bounding box center [807, 338] width 1069 height 29
click at [273, 324] on select "Select Item... Yes No" at bounding box center [807, 338] width 1069 height 29
select select "05829925-0059-48da-af2d-b4ec0e9460d2"
click at [395, 437] on select "Select Item... Yes No" at bounding box center [807, 434] width 1069 height 29
click at [273, 420] on select "Select Item... Yes No" at bounding box center [807, 434] width 1069 height 29
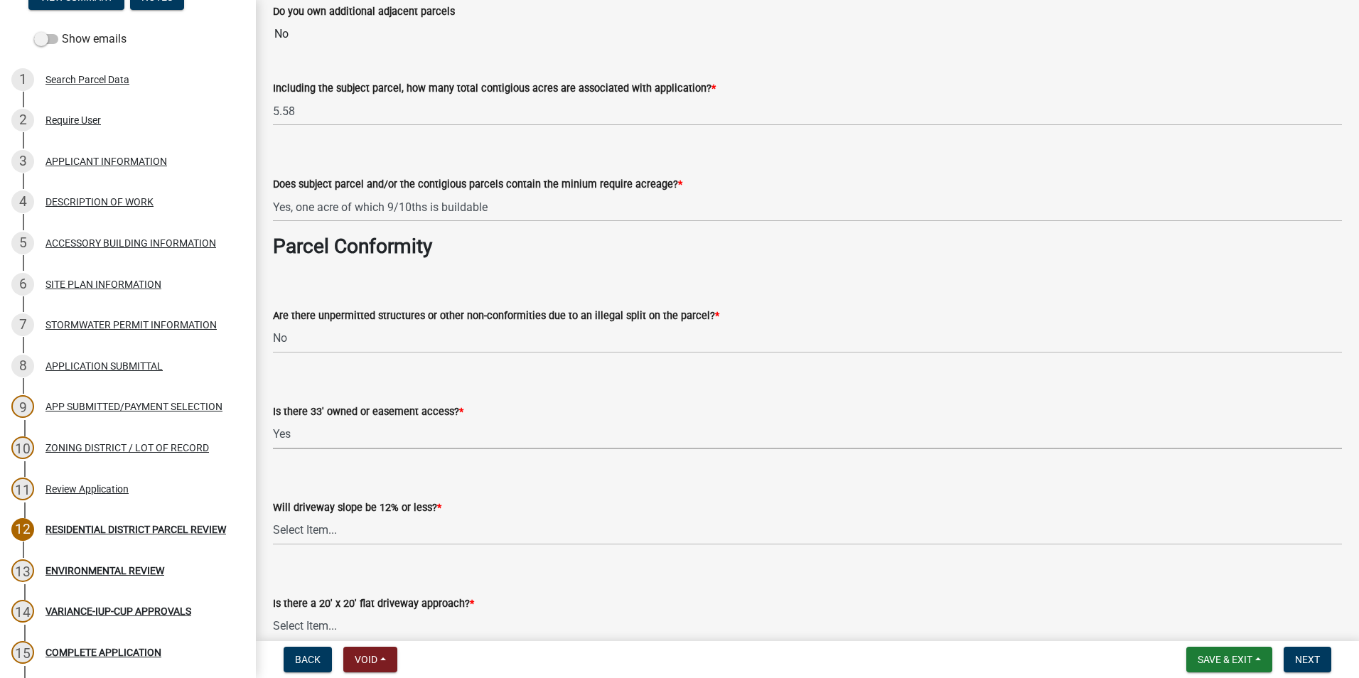
select select "f0b261d0-6182-47ad-a7e1-976a600127d3"
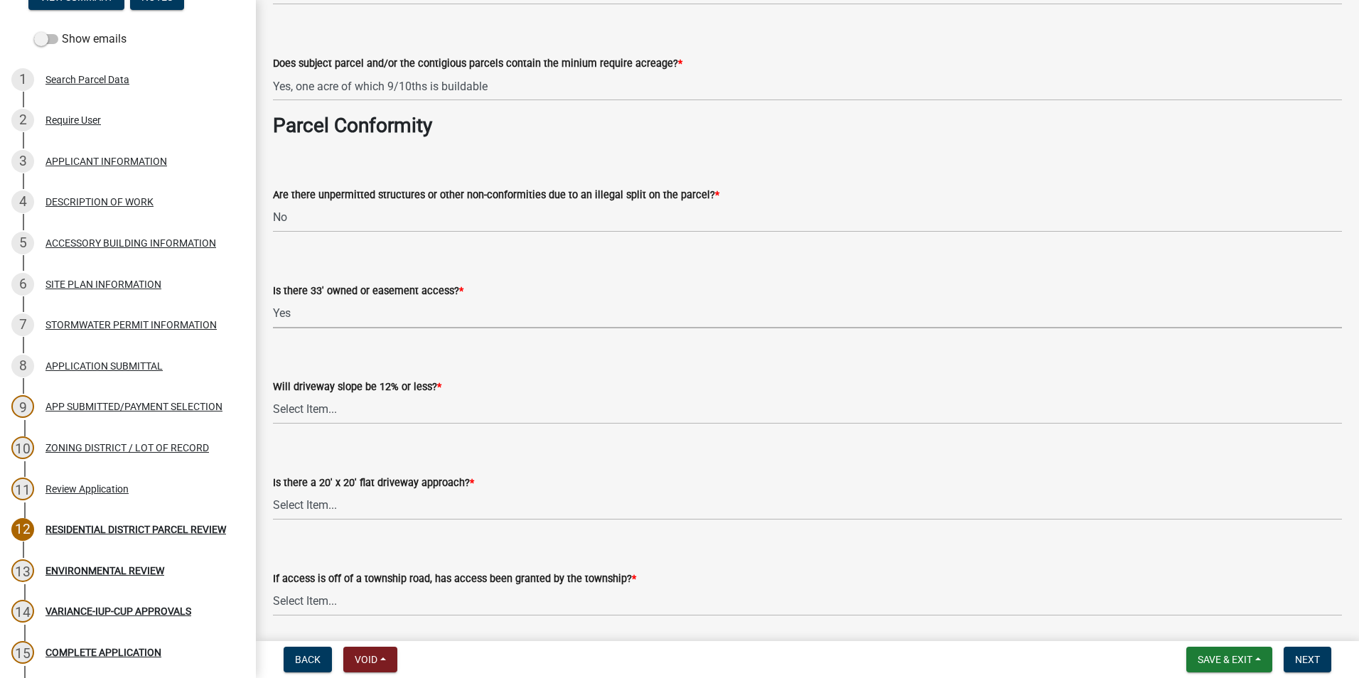
scroll to position [711, 0]
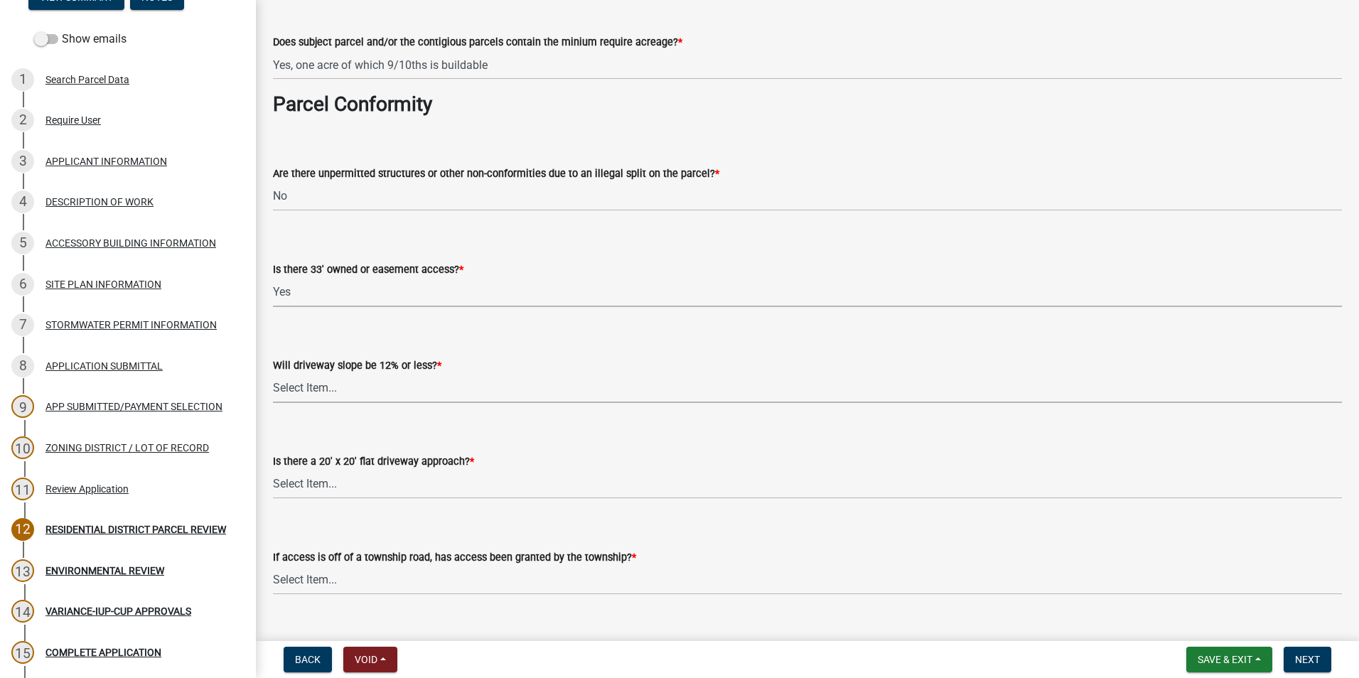
click at [330, 396] on select "Select Item... Yes No NA - Existing driveway" at bounding box center [807, 388] width 1069 height 29
click at [273, 374] on select "Select Item... Yes No NA - Existing driveway" at bounding box center [807, 388] width 1069 height 29
click at [378, 387] on select "Select Item... Yes No NA - Existing driveway" at bounding box center [807, 388] width 1069 height 29
click at [273, 374] on select "Select Item... Yes No NA - Existing driveway" at bounding box center [807, 388] width 1069 height 29
select select "204b6567-a88b-47c2-b19b-31f98fd76107"
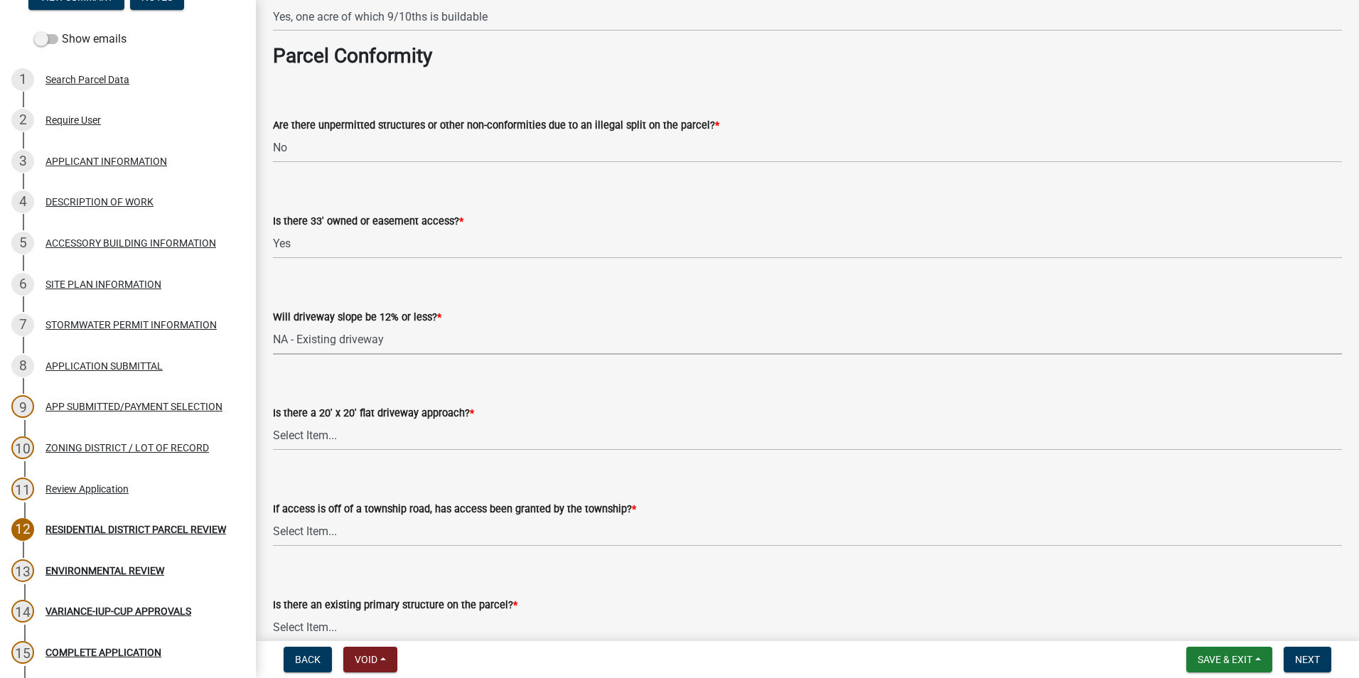
scroll to position [782, 0]
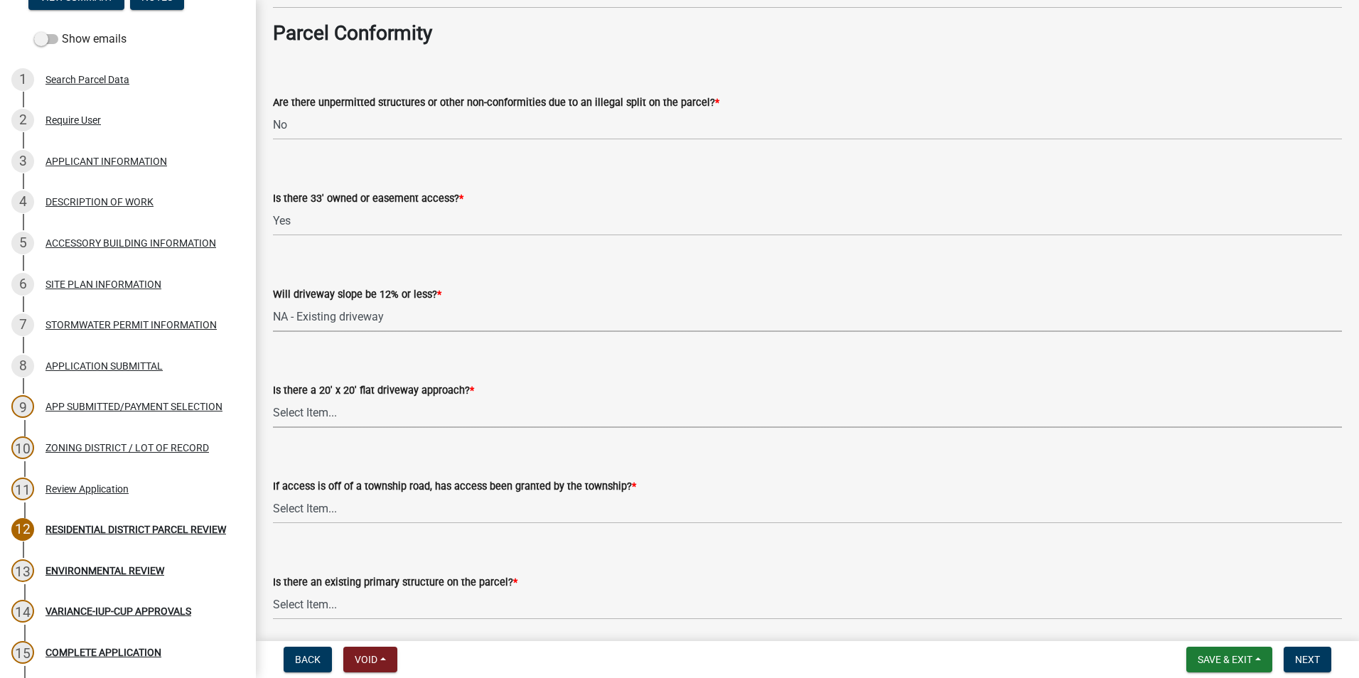
click at [385, 418] on select "Select Item... Yes No NA- Existing driveway" at bounding box center [807, 413] width 1069 height 29
click at [273, 399] on select "Select Item... Yes No NA- Existing driveway" at bounding box center [807, 413] width 1069 height 29
select select "0e12e0f4-f004-4def-9953-3ff8ae99c628"
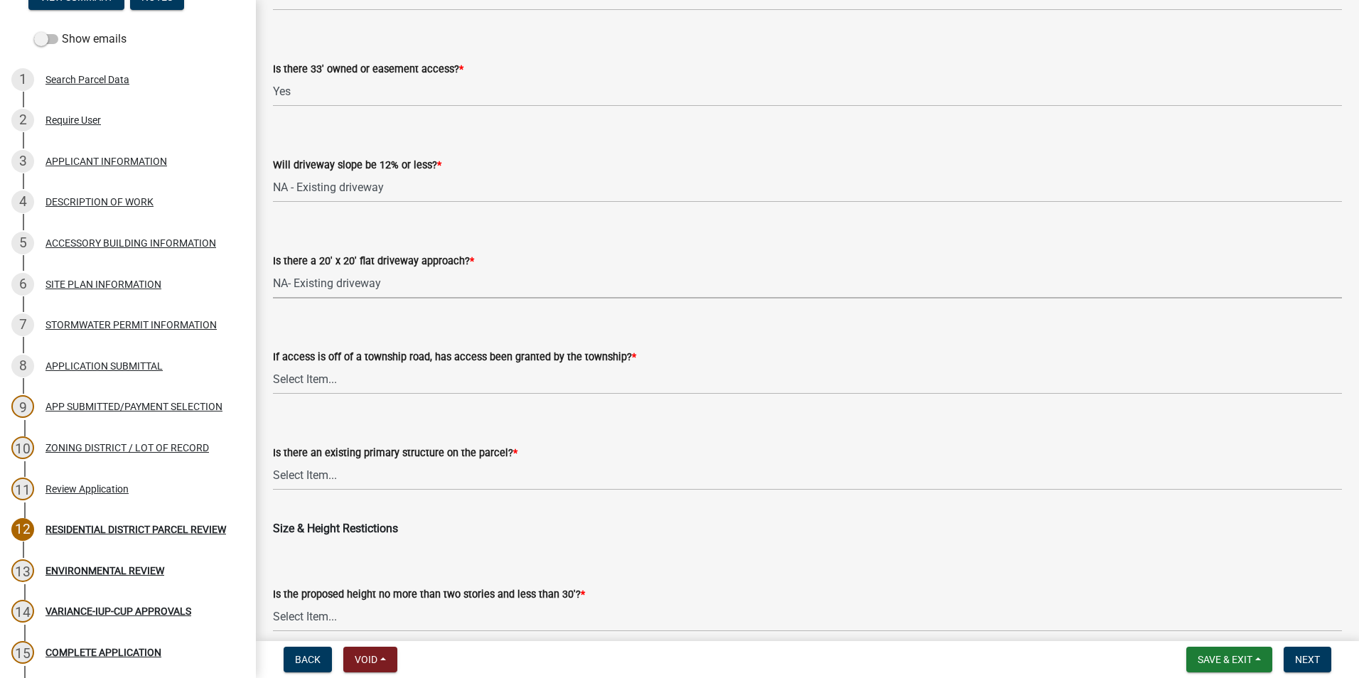
scroll to position [924, 0]
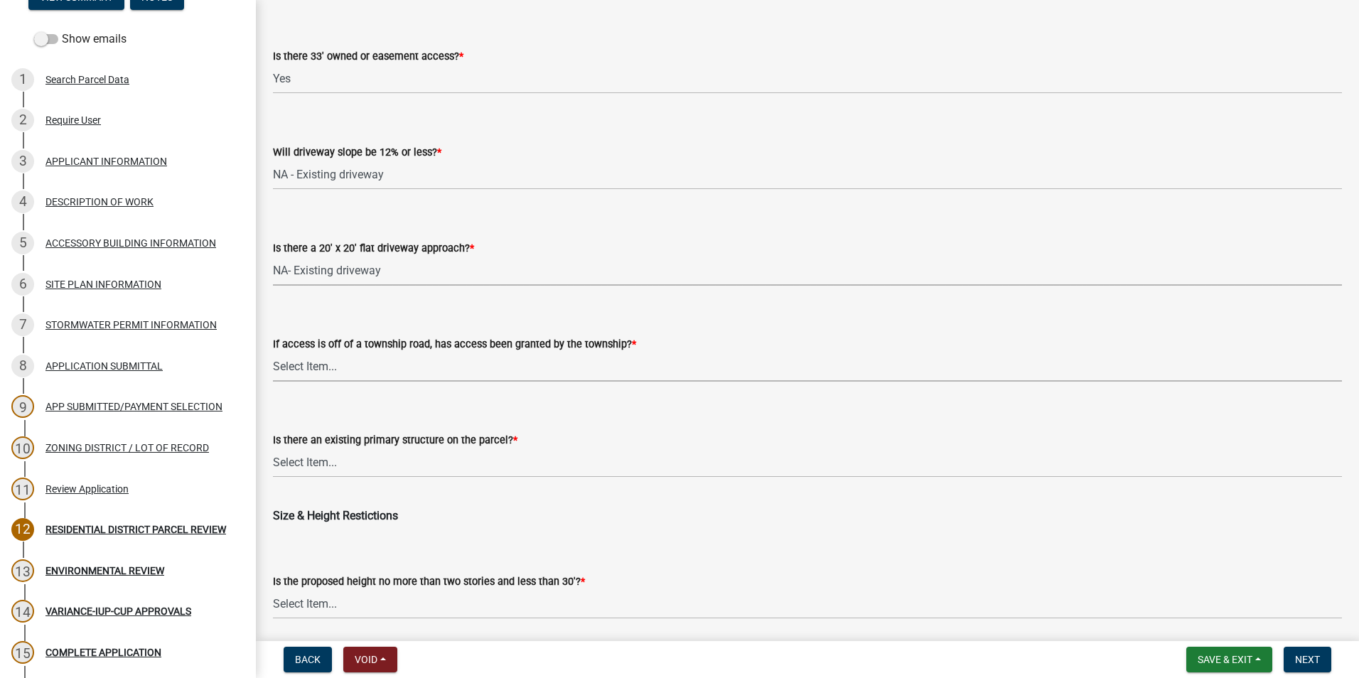
click at [425, 376] on select "Select Item... Yes No NA - Existing driveway" at bounding box center [807, 367] width 1069 height 29
click at [273, 353] on select "Select Item... Yes No NA - Existing driveway" at bounding box center [807, 367] width 1069 height 29
select select "0f5b1a0e-1010-42e1-a567-c94722132afe"
click at [412, 469] on select "Select Item... Yes No" at bounding box center [807, 463] width 1069 height 29
click at [273, 449] on select "Select Item... Yes No" at bounding box center [807, 463] width 1069 height 29
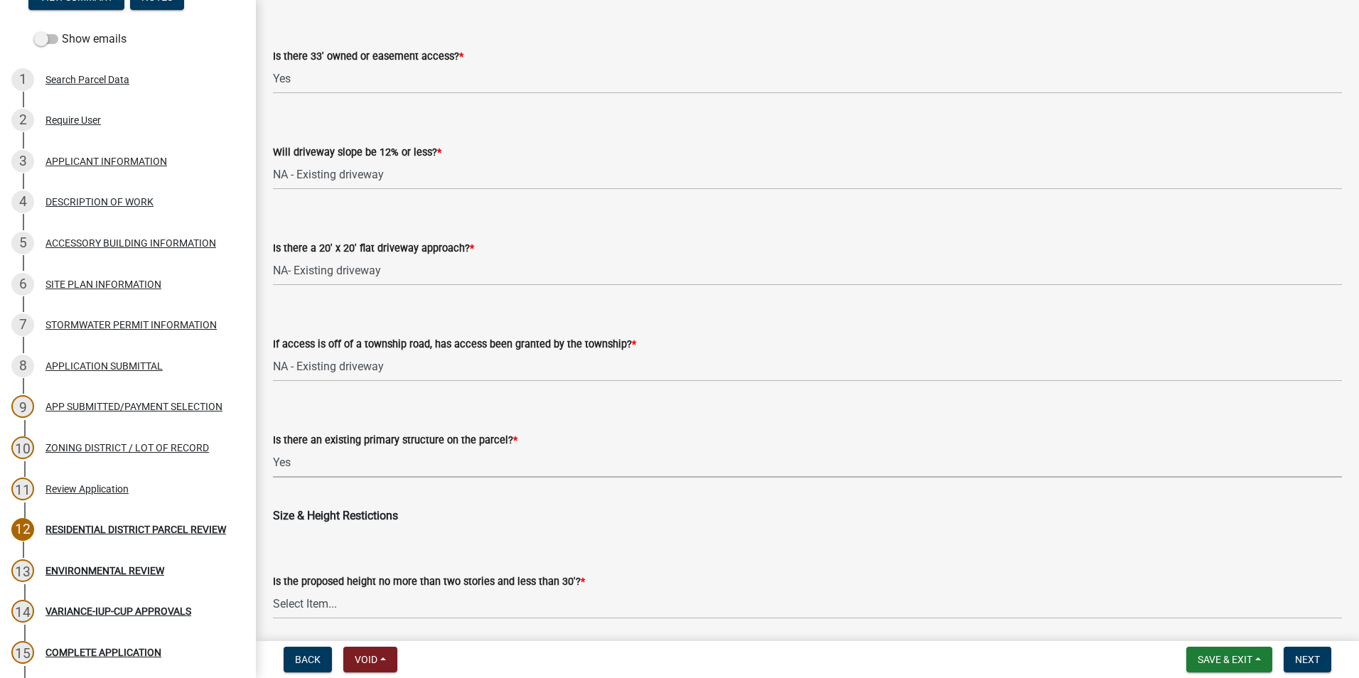
select select "fefcbfaa-dd26-4108-ae36-8e35a6b77711"
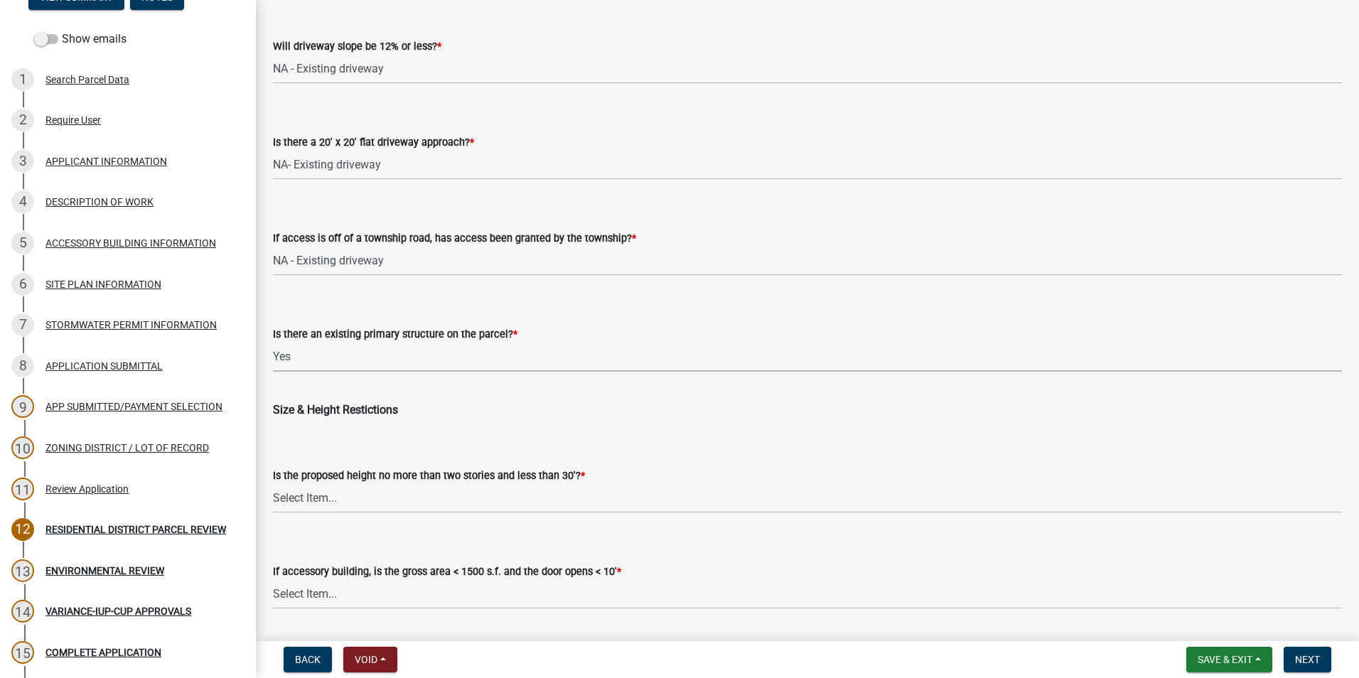
scroll to position [1066, 0]
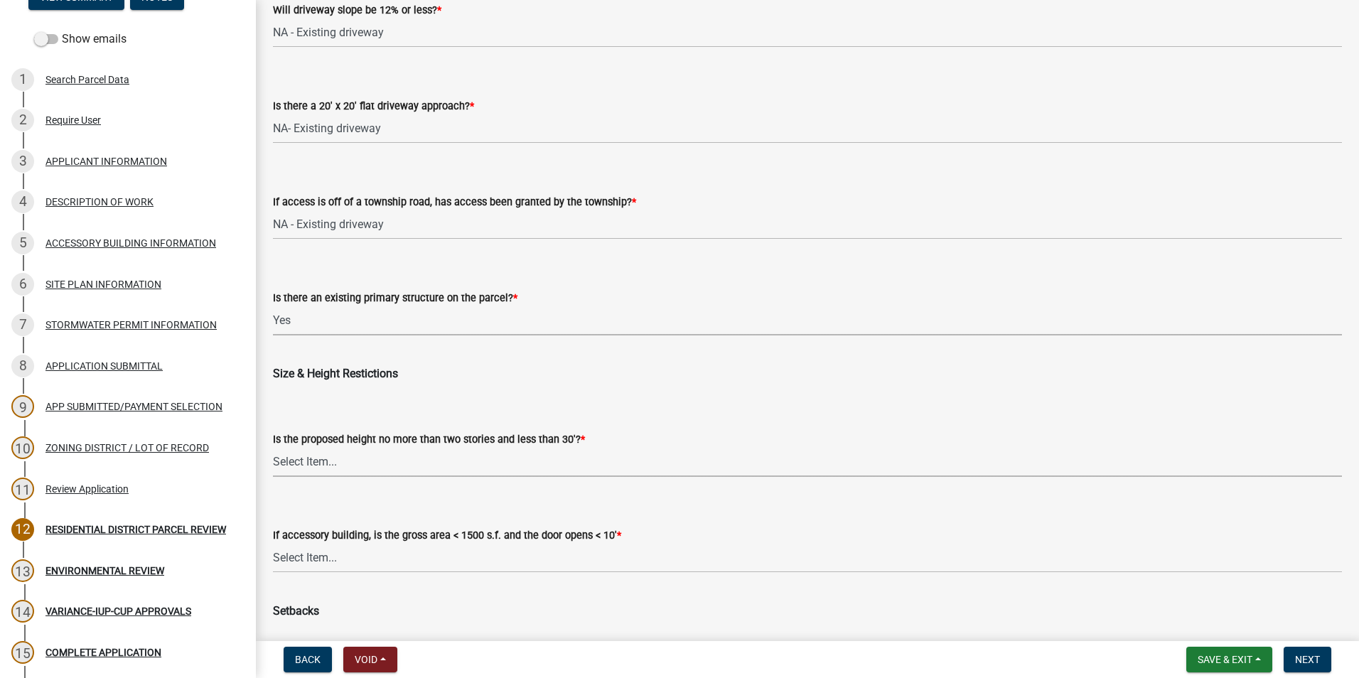
click at [347, 465] on select "Select Item... Yes No NA - church spire, public utility, or communication tower" at bounding box center [807, 462] width 1069 height 29
click at [273, 448] on select "Select Item... Yes No NA - church spire, public utility, or communication tower" at bounding box center [807, 462] width 1069 height 29
select select "eb5f7aa5-7ca1-4329-8578-dacdcf69652c"
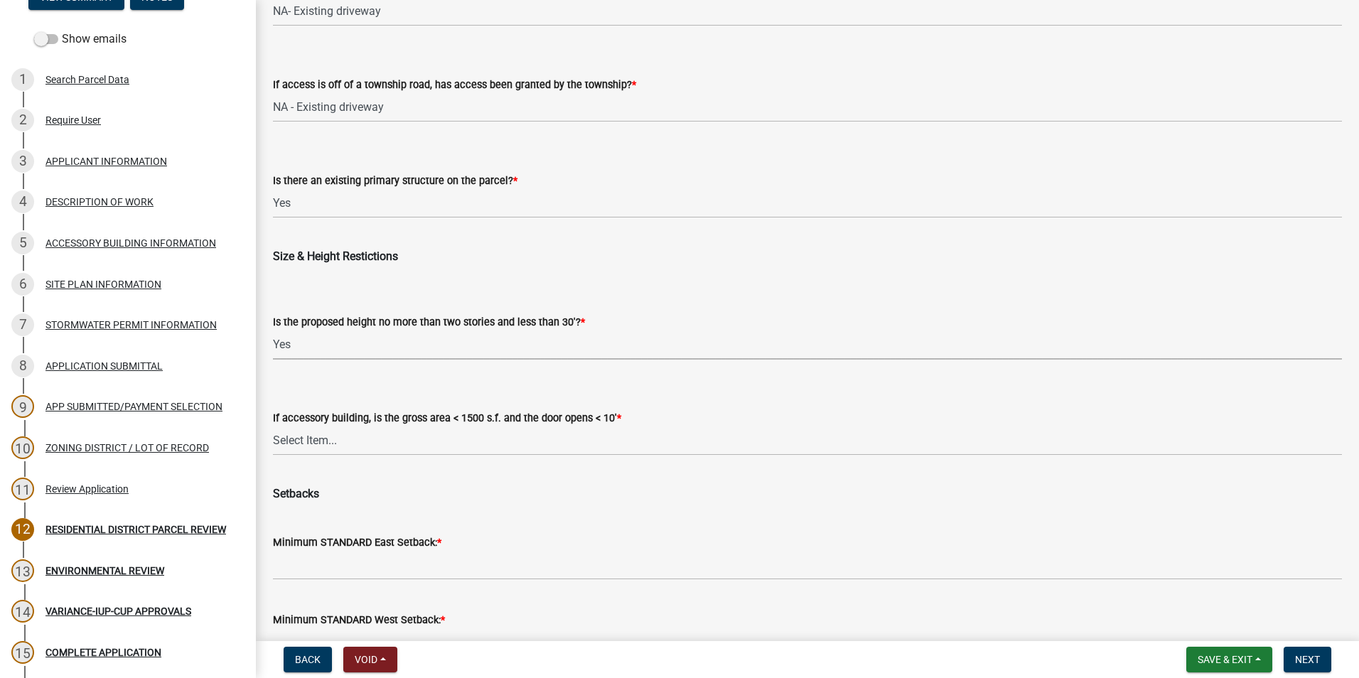
scroll to position [1209, 0]
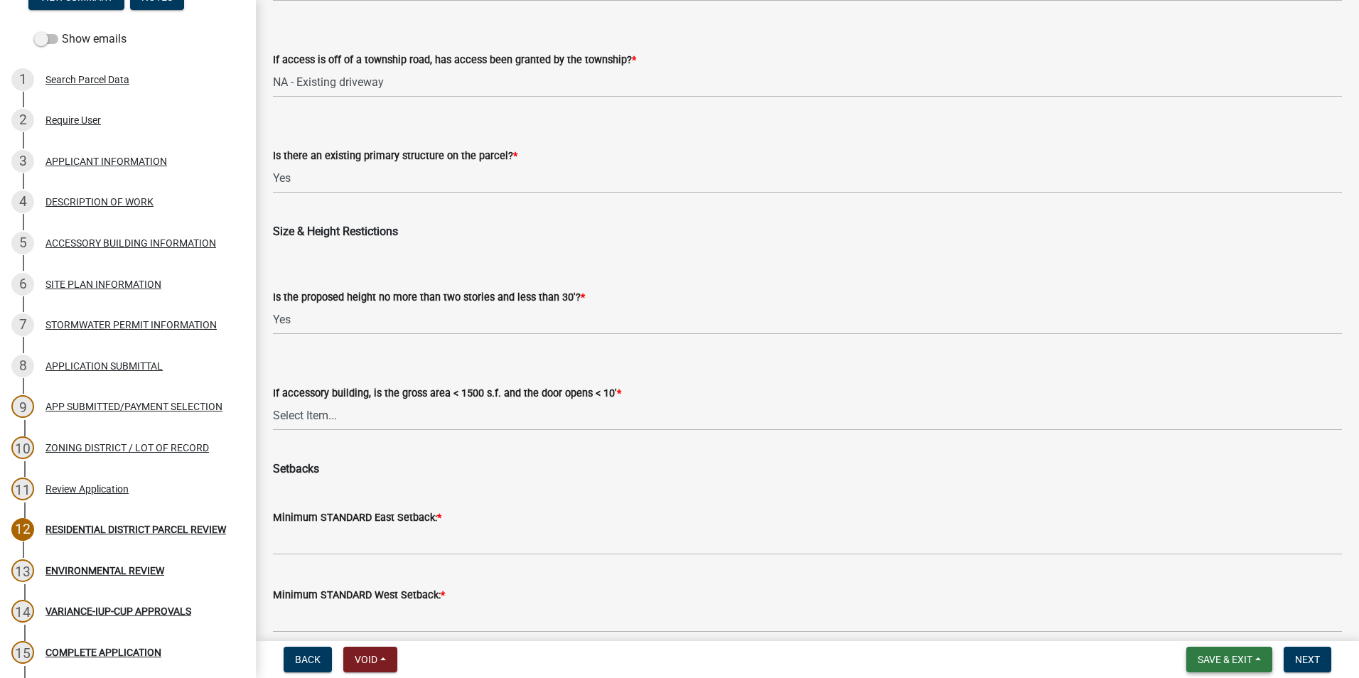
click at [1243, 655] on span "Save & Exit" at bounding box center [1225, 659] width 55 height 11
click at [1199, 619] on button "Save & Exit" at bounding box center [1216, 623] width 114 height 34
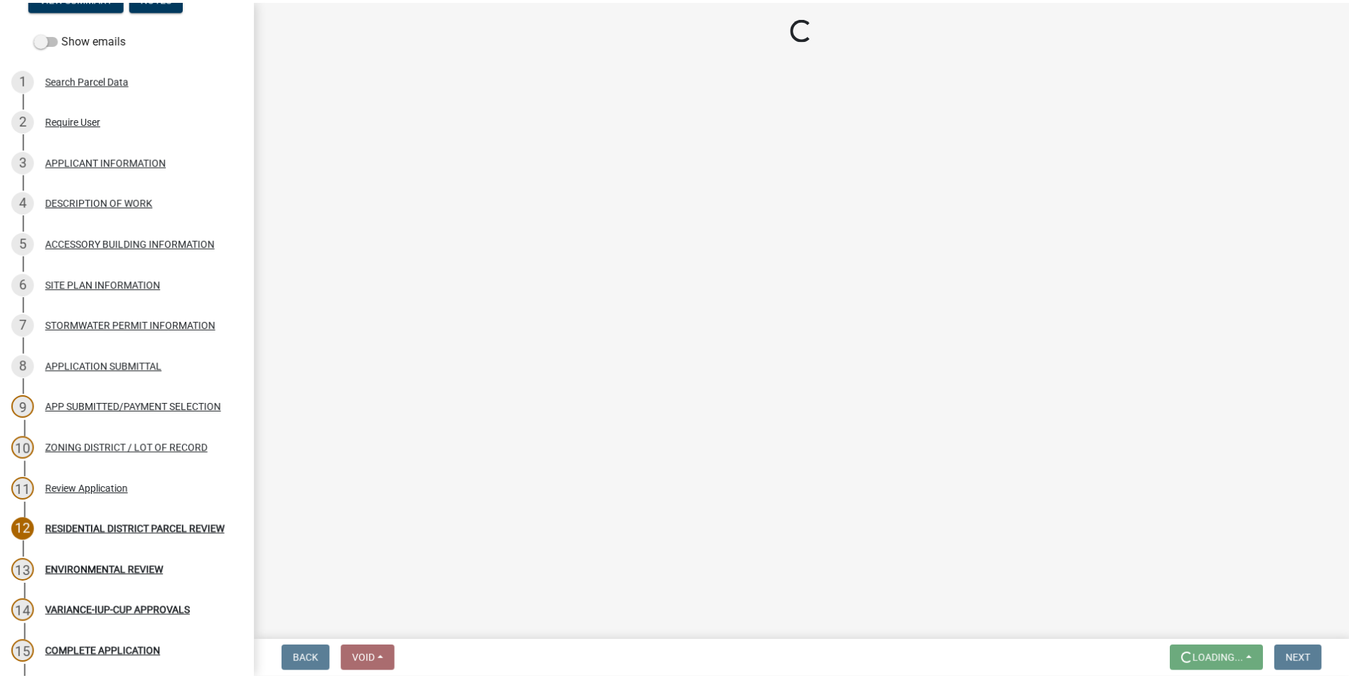
scroll to position [0, 0]
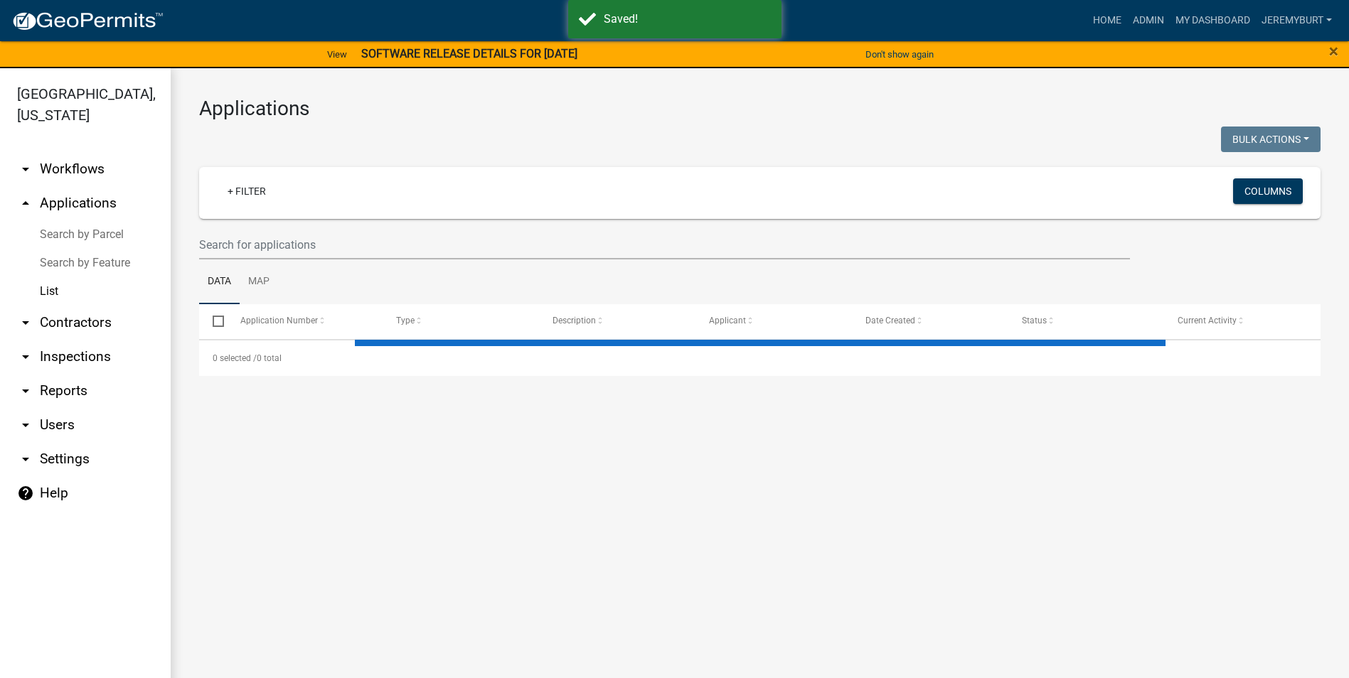
select select "2: 50"
